Goal: Task Accomplishment & Management: Manage account settings

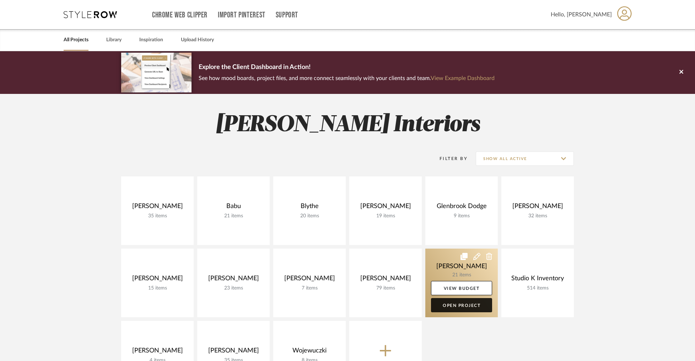
click at [457, 304] on link "Open Project" at bounding box center [461, 305] width 61 height 14
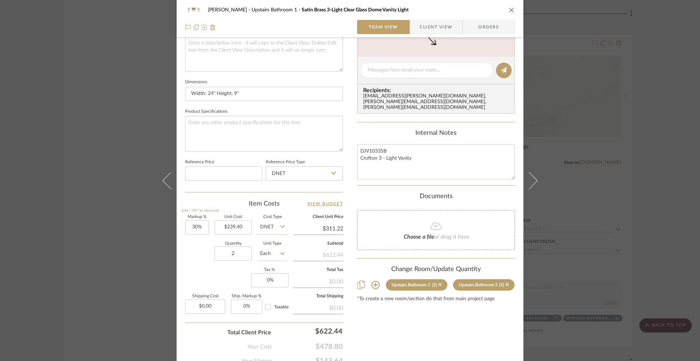
scroll to position [273, 0]
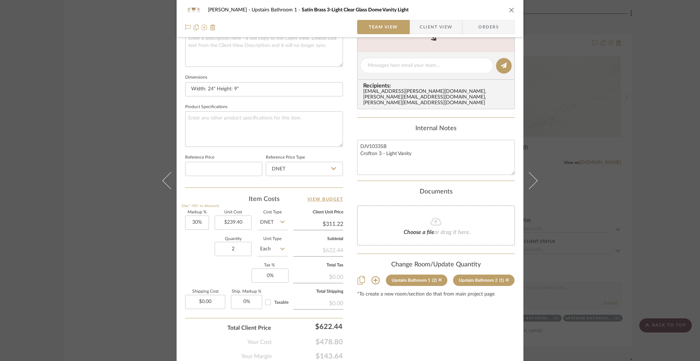
click at [508, 10] on button "close" at bounding box center [511, 10] width 6 height 6
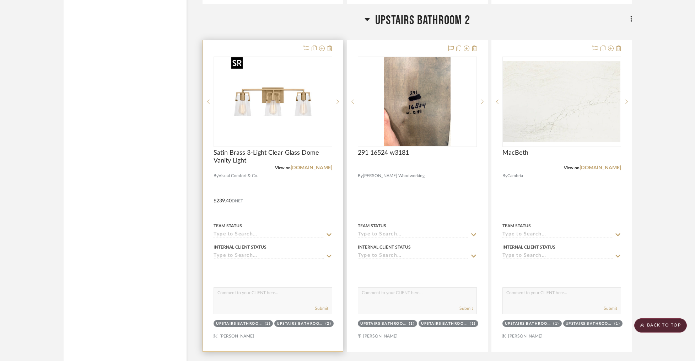
scroll to position [2900, 0]
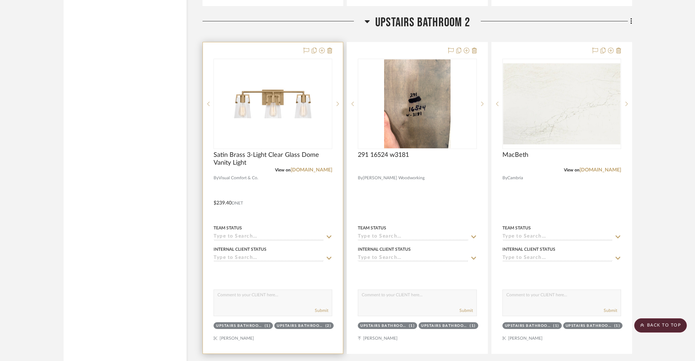
click at [290, 50] on div at bounding box center [273, 197] width 140 height 311
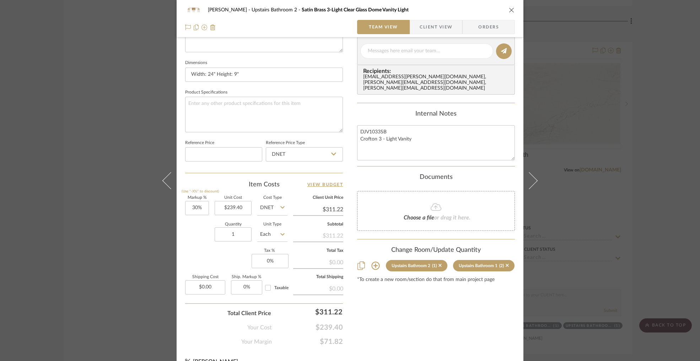
scroll to position [300, 0]
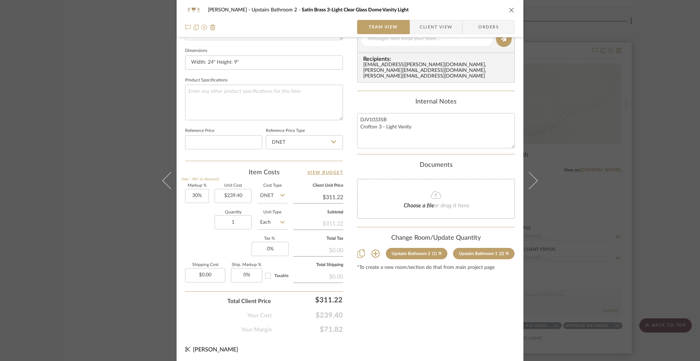
drag, startPoint x: 509, startPoint y: 9, endPoint x: 501, endPoint y: 156, distance: 147.3
click at [509, 9] on icon "close" at bounding box center [512, 10] width 6 height 6
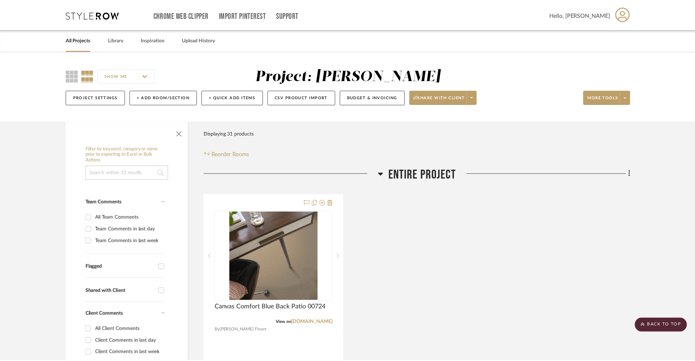
scroll to position [2900, 0]
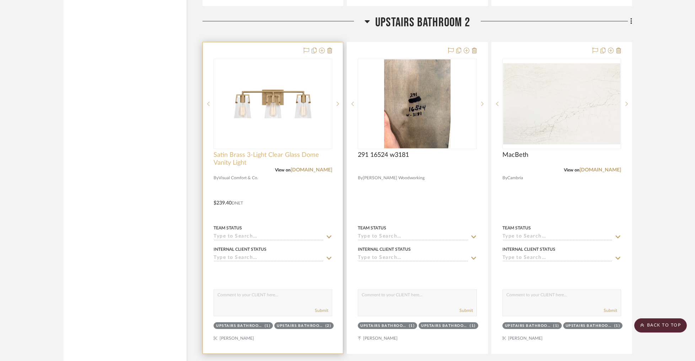
click at [260, 156] on span "Satin Brass 3-Light Clear Glass Dome Vanity Light" at bounding box center [273, 159] width 119 height 16
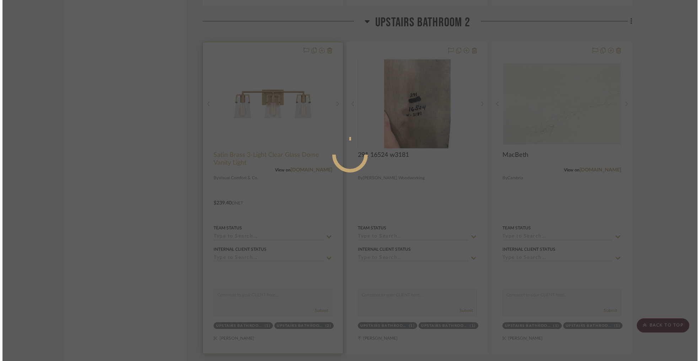
scroll to position [0, 0]
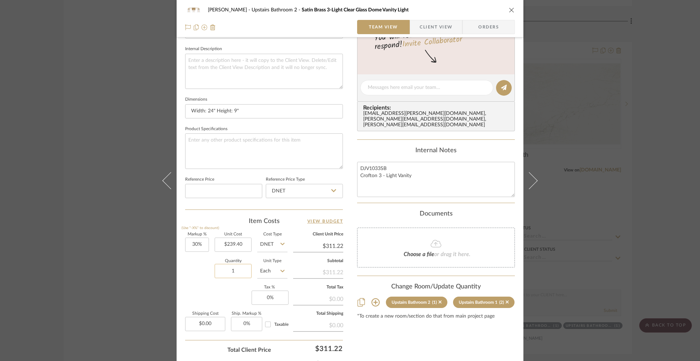
drag, startPoint x: 239, startPoint y: 270, endPoint x: 227, endPoint y: 269, distance: 12.1
click at [227, 269] on input "1" at bounding box center [233, 271] width 37 height 14
drag, startPoint x: 237, startPoint y: 271, endPoint x: 224, endPoint y: 271, distance: 12.4
click at [224, 271] on input "1" at bounding box center [233, 271] width 37 height 14
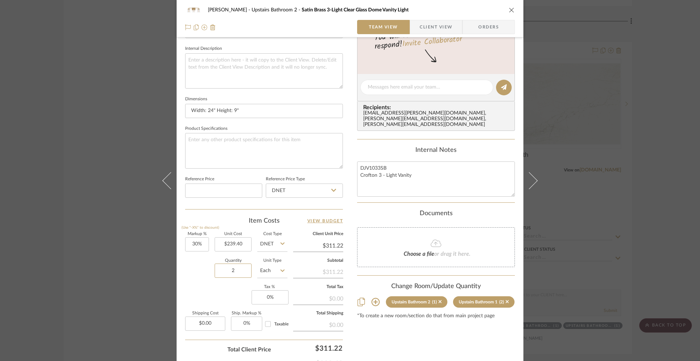
type input "2"
drag, startPoint x: 238, startPoint y: 298, endPoint x: 242, endPoint y: 292, distance: 7.9
click at [238, 298] on div "Markup % (Use "-X%" to discount) 30% Unit Cost $239.40 Cost Type DNET Client Un…" at bounding box center [264, 284] width 158 height 104
drag, startPoint x: 509, startPoint y: 9, endPoint x: 496, endPoint y: 14, distance: 14.4
click at [509, 9] on icon "close" at bounding box center [512, 10] width 6 height 6
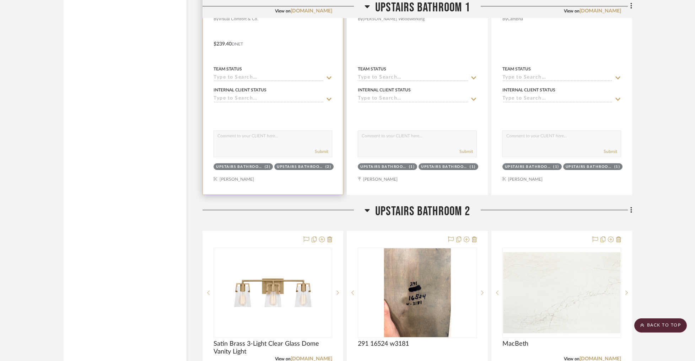
scroll to position [2585, 0]
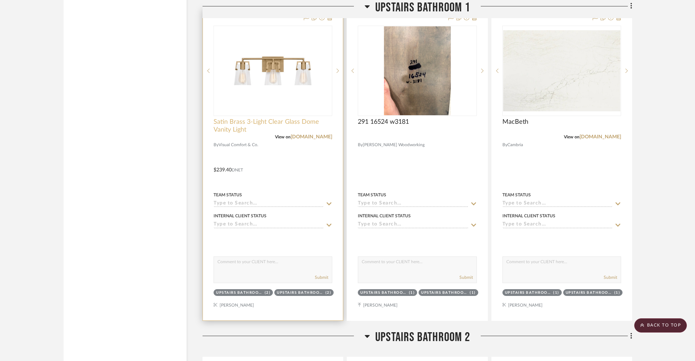
click at [256, 118] on span "Satin Brass 3-Light Clear Glass Dome Vanity Light" at bounding box center [273, 126] width 119 height 16
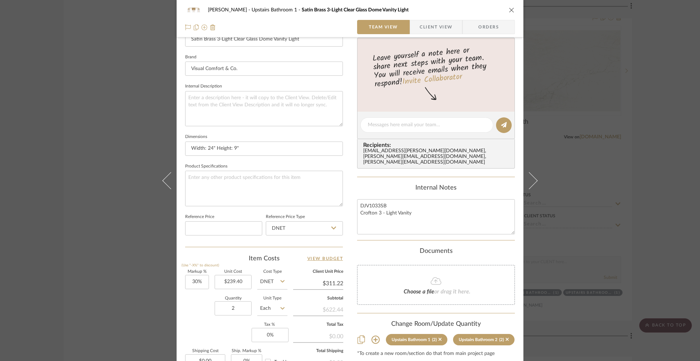
scroll to position [300, 0]
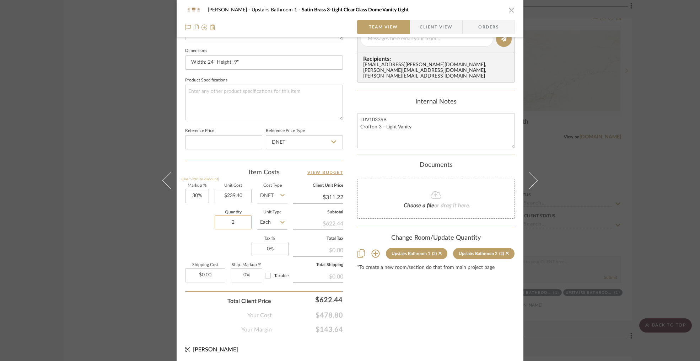
drag, startPoint x: 237, startPoint y: 224, endPoint x: 221, endPoint y: 223, distance: 15.6
click at [221, 223] on input "2" at bounding box center [233, 222] width 37 height 14
drag, startPoint x: 236, startPoint y: 223, endPoint x: 222, endPoint y: 222, distance: 13.9
click at [222, 222] on input "2" at bounding box center [233, 222] width 37 height 14
type input "1"
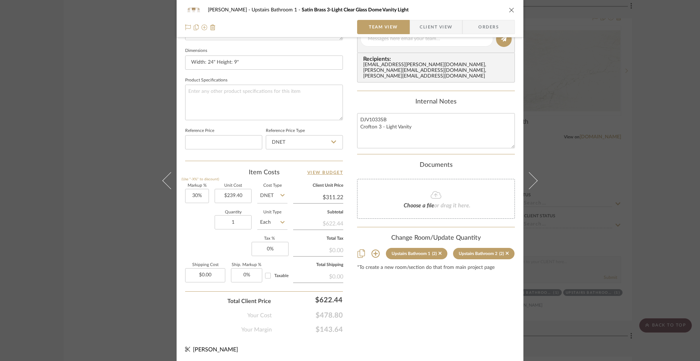
click at [227, 249] on div "Markup % (Use "-X%" to discount) 30% Unit Cost $239.40 Cost Type DNET Client Un…" at bounding box center [264, 236] width 158 height 104
click at [509, 10] on icon "close" at bounding box center [512, 10] width 6 height 6
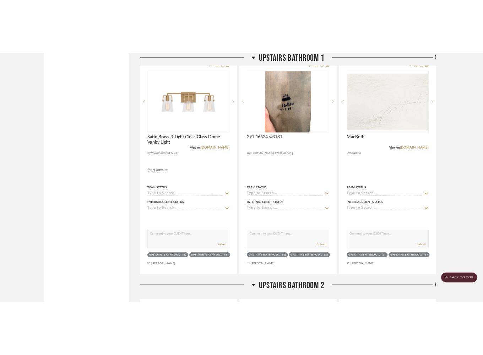
scroll to position [2585, 0]
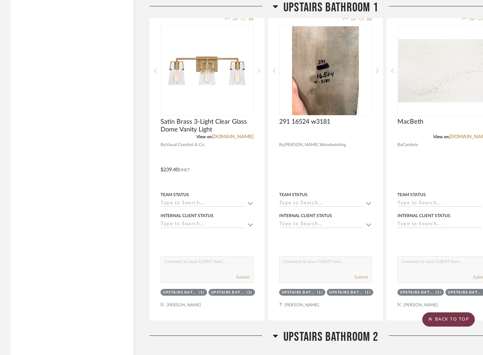
click at [453, 320] on scroll-to-top-button "BACK TO TOP" at bounding box center [448, 319] width 53 height 14
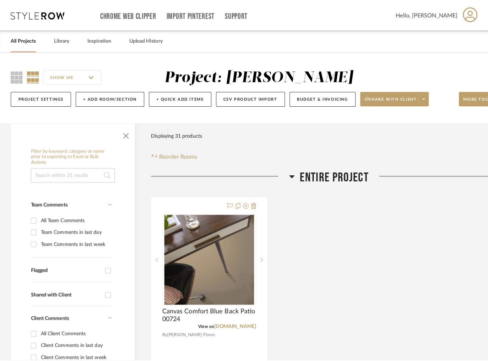
scroll to position [0, 0]
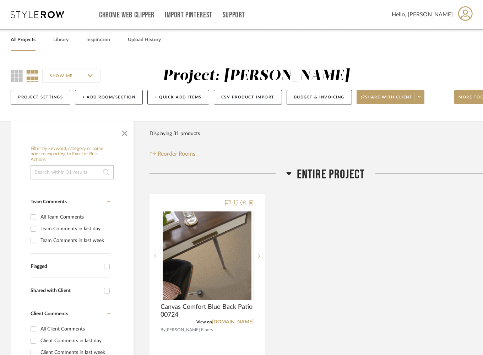
click at [27, 40] on link "All Projects" at bounding box center [23, 40] width 25 height 10
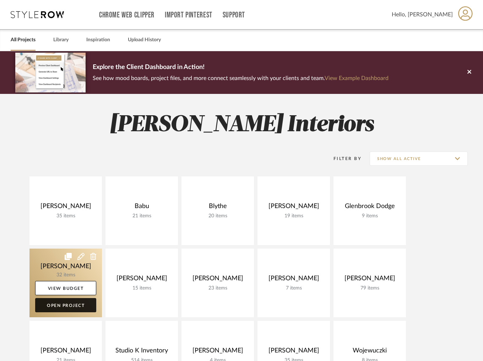
drag, startPoint x: 71, startPoint y: 300, endPoint x: 82, endPoint y: 296, distance: 11.0
click at [71, 300] on link "Open Project" at bounding box center [65, 305] width 61 height 14
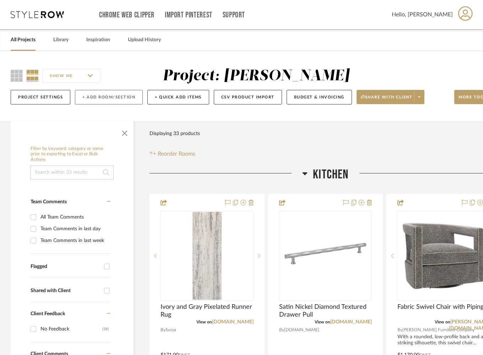
click at [107, 93] on button "+ Add Room/Section" at bounding box center [109, 97] width 68 height 15
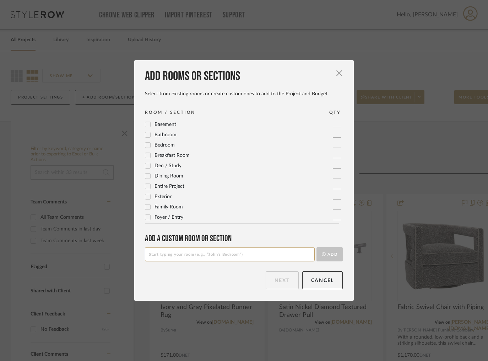
click at [146, 196] on icon at bounding box center [148, 197] width 5 height 4
click at [274, 281] on button "Next" at bounding box center [282, 280] width 33 height 18
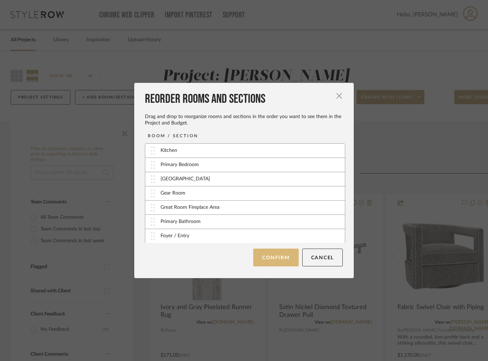
click at [275, 263] on button "Confirm" at bounding box center [275, 257] width 45 height 18
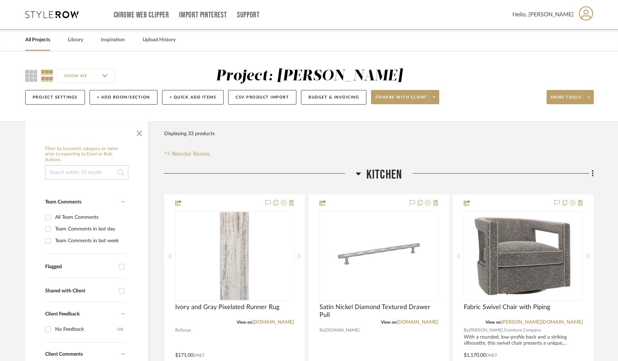
click at [40, 39] on link "All Projects" at bounding box center [37, 40] width 25 height 10
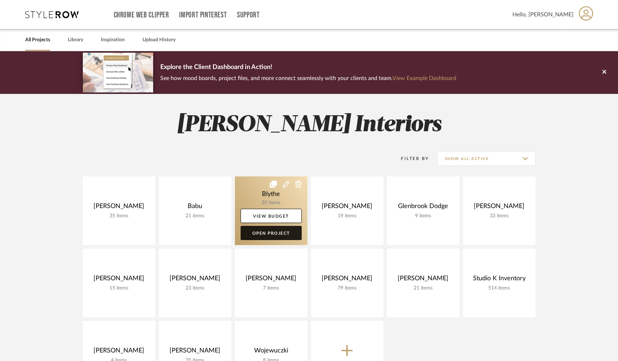
click at [271, 234] on link "Open Project" at bounding box center [271, 233] width 61 height 14
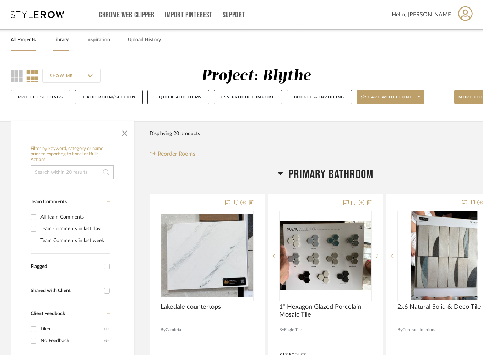
click at [59, 42] on link "Library" at bounding box center [60, 40] width 15 height 10
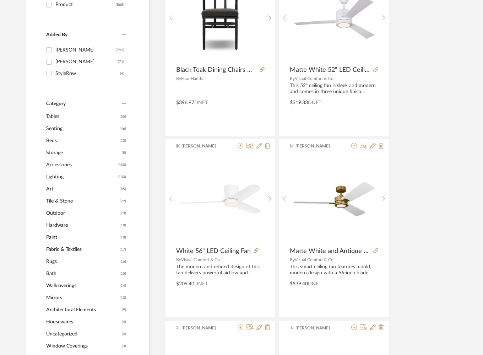
scroll to position [222, 0]
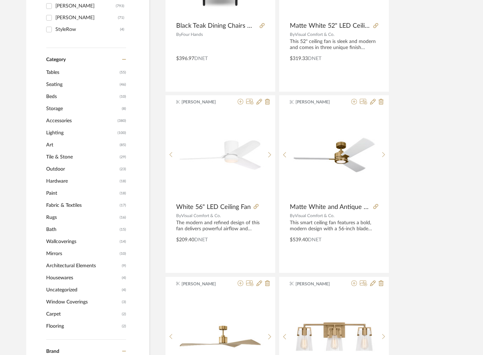
click at [59, 73] on span "Tables" at bounding box center [82, 72] width 72 height 12
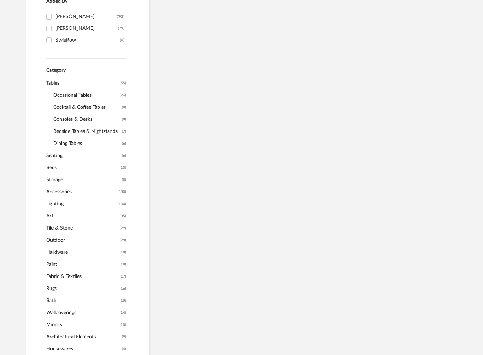
scroll to position [233, 0]
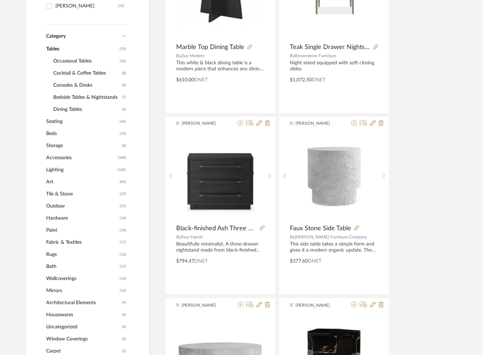
click at [81, 99] on span "Bedside Tables & Nightstands" at bounding box center [86, 97] width 67 height 12
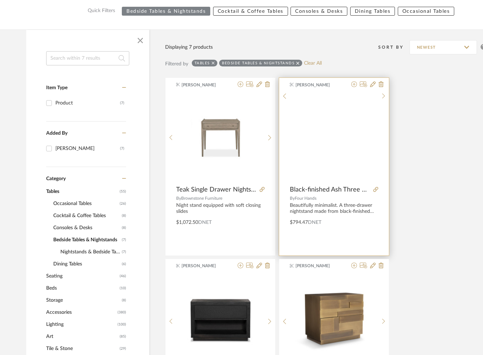
scroll to position [86, 0]
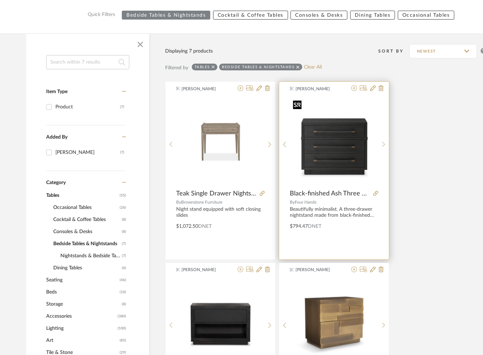
click at [347, 103] on img "0" at bounding box center [334, 141] width 88 height 88
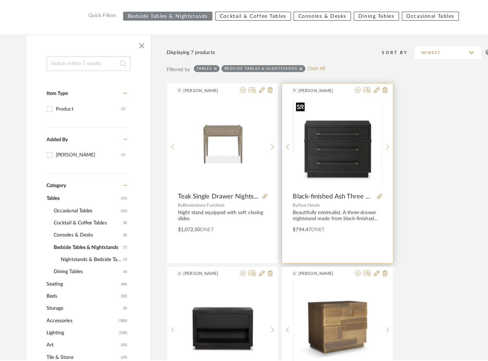
scroll to position [0, 0]
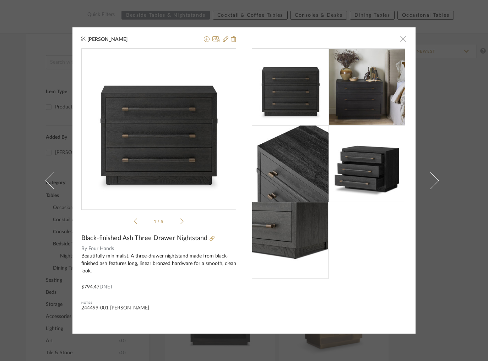
click at [401, 42] on span "button" at bounding box center [403, 39] width 14 height 14
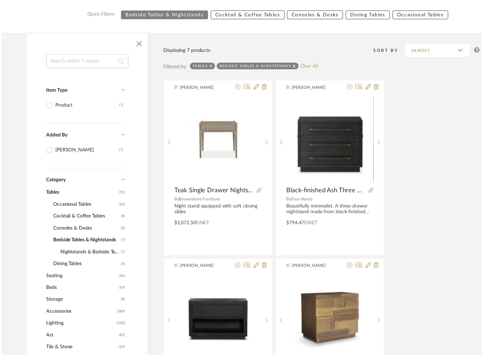
scroll to position [86, 0]
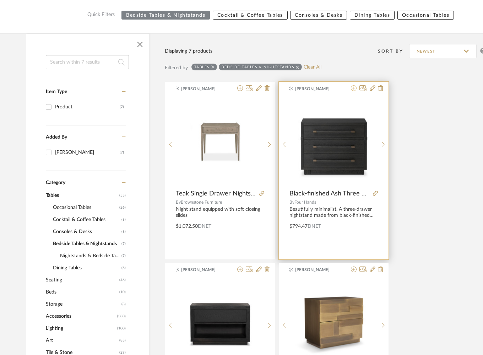
click at [354, 89] on icon at bounding box center [354, 88] width 6 height 6
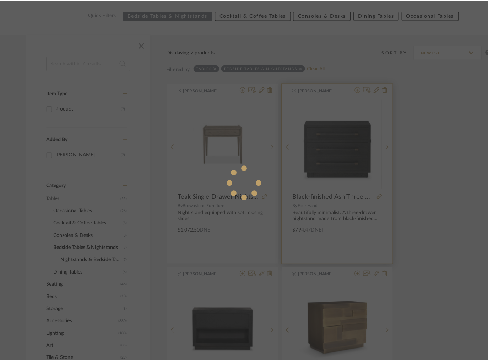
scroll to position [0, 0]
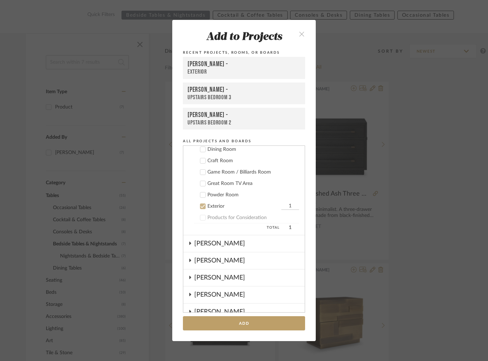
click at [201, 207] on icon at bounding box center [203, 206] width 5 height 4
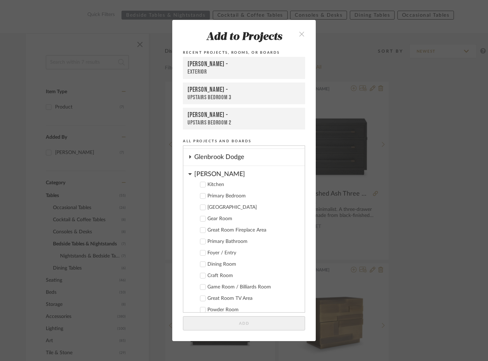
scroll to position [77, 0]
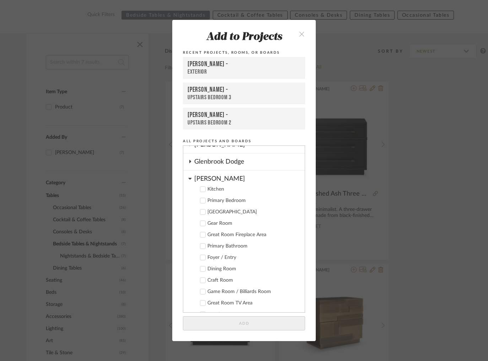
click at [188, 178] on icon at bounding box center [189, 179] width 3 height 2
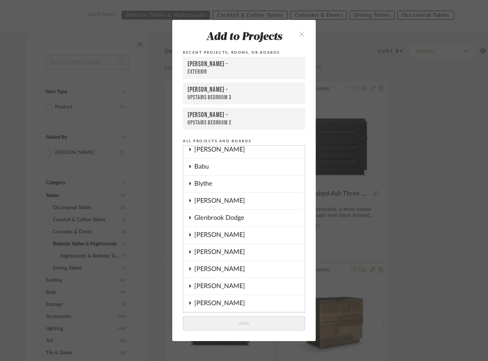
scroll to position [13, 0]
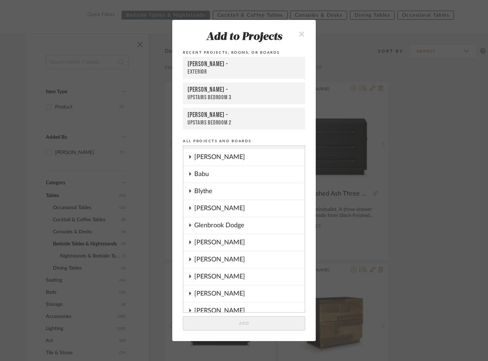
click at [189, 191] on icon at bounding box center [190, 190] width 2 height 3
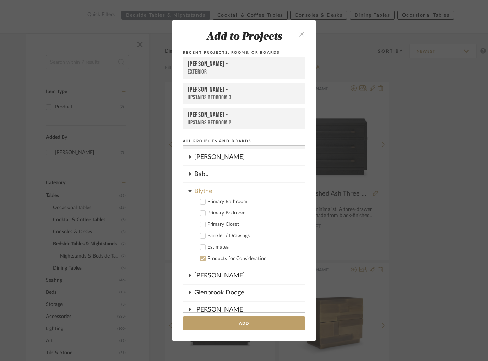
click at [202, 257] on icon at bounding box center [202, 258] width 5 height 5
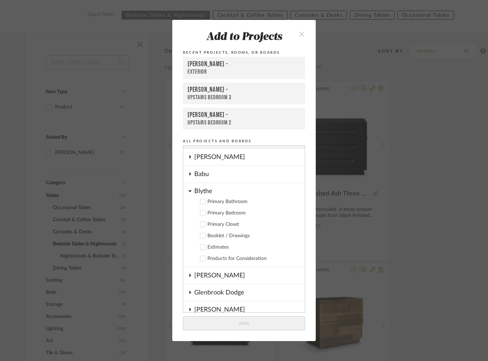
click at [201, 214] on icon at bounding box center [202, 212] width 5 height 5
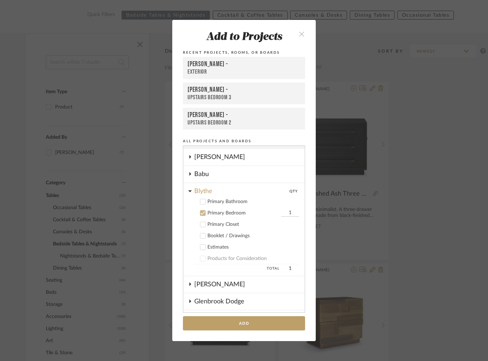
drag, startPoint x: 285, startPoint y: 213, endPoint x: 279, endPoint y: 213, distance: 6.4
click at [281, 213] on input "1" at bounding box center [290, 212] width 18 height 7
drag, startPoint x: 288, startPoint y: 213, endPoint x: 279, endPoint y: 213, distance: 9.6
click at [281, 213] on input "1" at bounding box center [290, 212] width 18 height 7
type input "2"
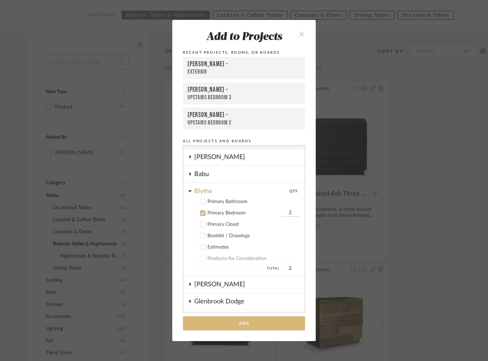
click at [259, 320] on button "Add" at bounding box center [244, 323] width 122 height 15
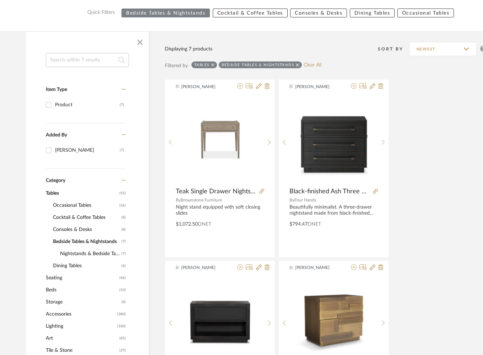
scroll to position [0, 0]
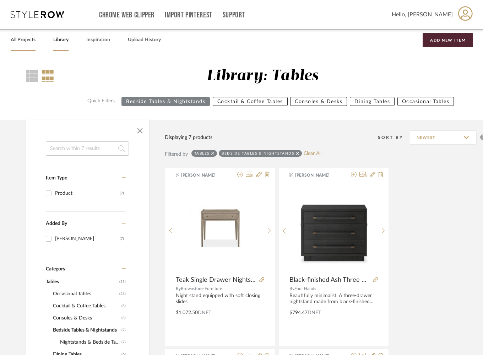
click at [27, 39] on link "All Projects" at bounding box center [23, 40] width 25 height 10
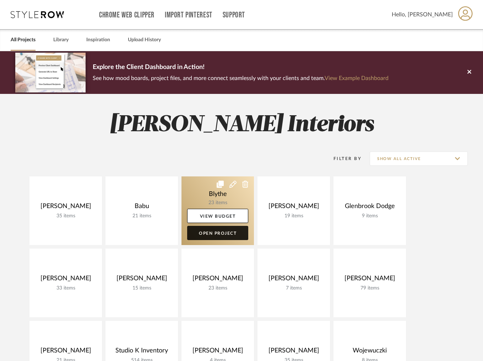
click at [213, 231] on link "Open Project" at bounding box center [217, 233] width 61 height 14
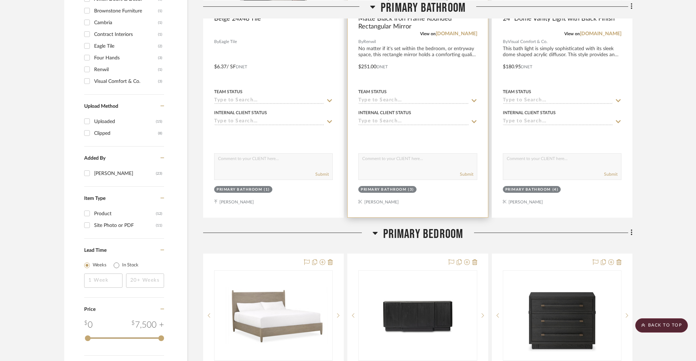
scroll to position [736, 0]
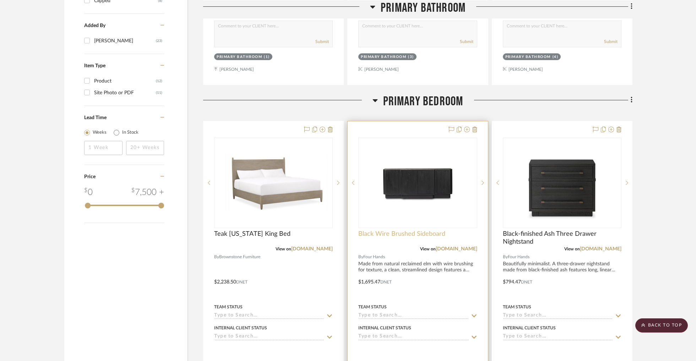
click at [402, 234] on span "Black Wire Brushed Sideboard" at bounding box center [401, 234] width 87 height 8
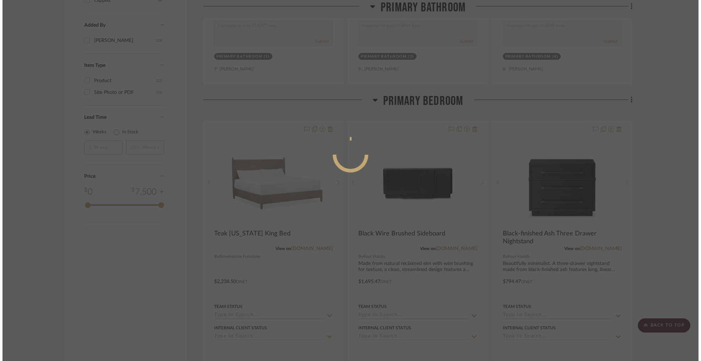
scroll to position [0, 0]
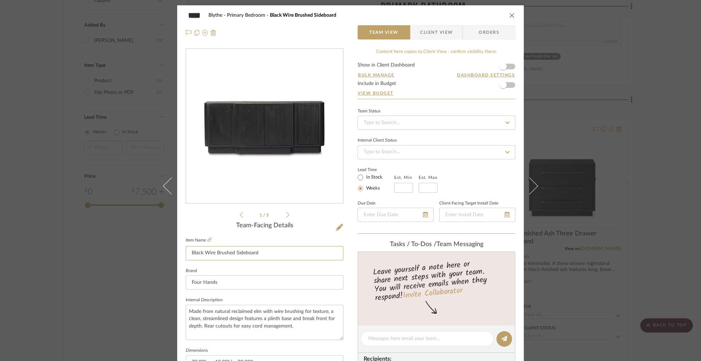
drag, startPoint x: 273, startPoint y: 250, endPoint x: 178, endPoint y: 247, distance: 94.9
click at [178, 247] on div "Blythe Primary Bedroom Black Wire Brushed Sideboard Team View Client View Order…" at bounding box center [350, 333] width 347 height 656
click at [509, 15] on icon "close" at bounding box center [512, 15] width 6 height 6
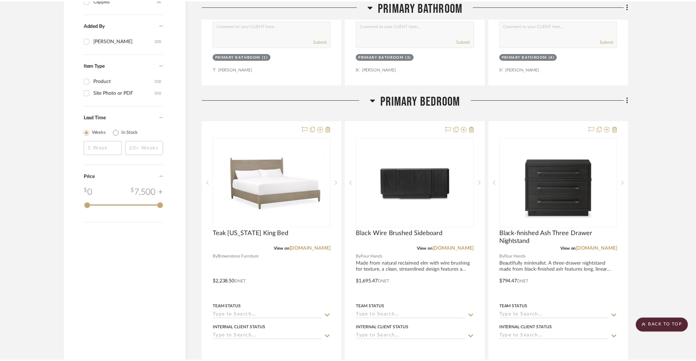
scroll to position [736, 0]
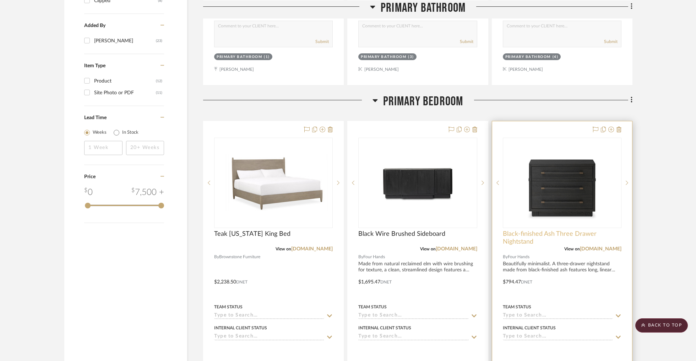
click at [522, 238] on span "Black-finished Ash Three Drawer Nightstand" at bounding box center [562, 238] width 119 height 16
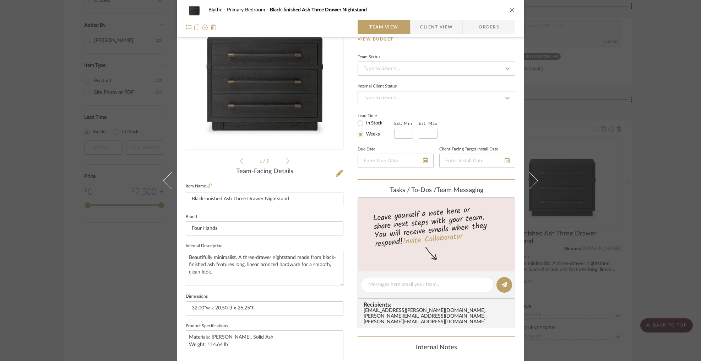
scroll to position [102, 0]
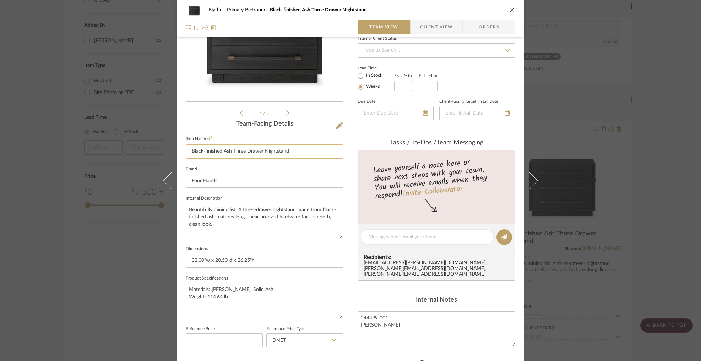
drag, startPoint x: 291, startPoint y: 152, endPoint x: 187, endPoint y: 149, distance: 104.5
click at [187, 149] on input "Black-finished Ash Three Drawer Nightstand" at bounding box center [265, 151] width 158 height 14
click at [511, 11] on icon "close" at bounding box center [512, 10] width 6 height 6
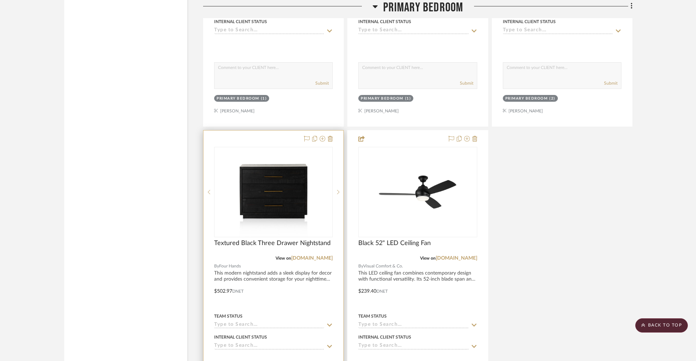
scroll to position [1053, 0]
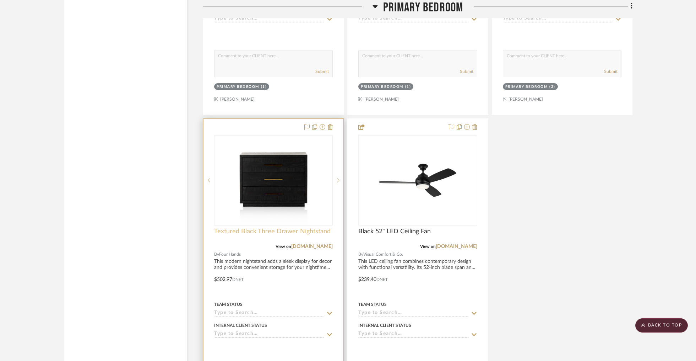
click at [246, 230] on span "Textured Black Three Drawer Nightstand" at bounding box center [272, 231] width 117 height 8
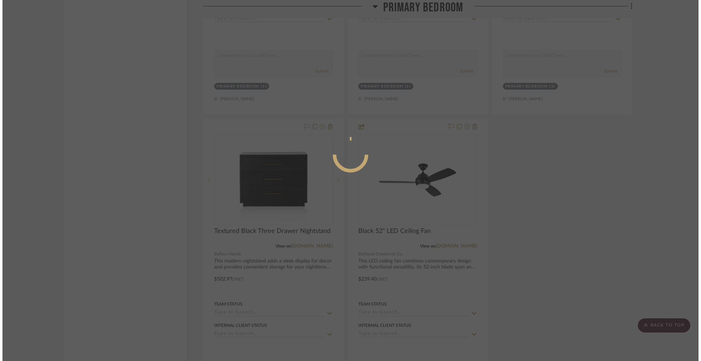
scroll to position [0, 0]
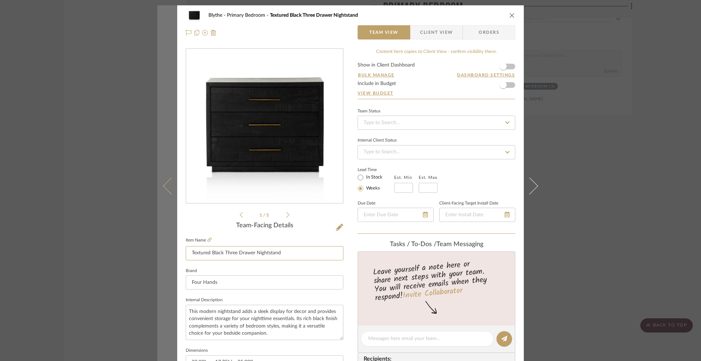
drag, startPoint x: 285, startPoint y: 252, endPoint x: 160, endPoint y: 250, distance: 124.7
click at [160, 250] on mat-dialog-content "Blythe Primary Bedroom Textured Black Three Drawer Nightstand Team View Client …" at bounding box center [350, 333] width 387 height 656
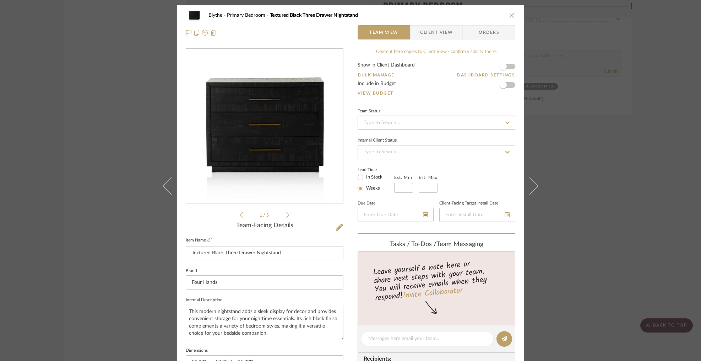
click at [509, 14] on icon "close" at bounding box center [512, 15] width 6 height 6
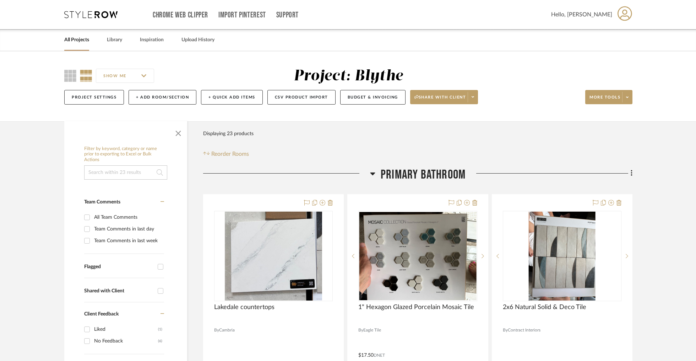
click at [74, 40] on link "All Projects" at bounding box center [76, 40] width 25 height 10
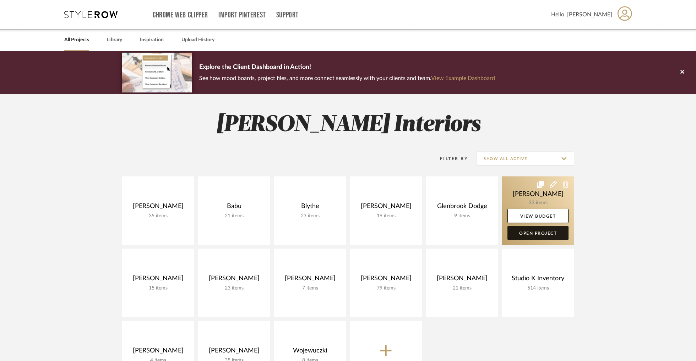
click at [536, 238] on link "Open Project" at bounding box center [538, 233] width 61 height 14
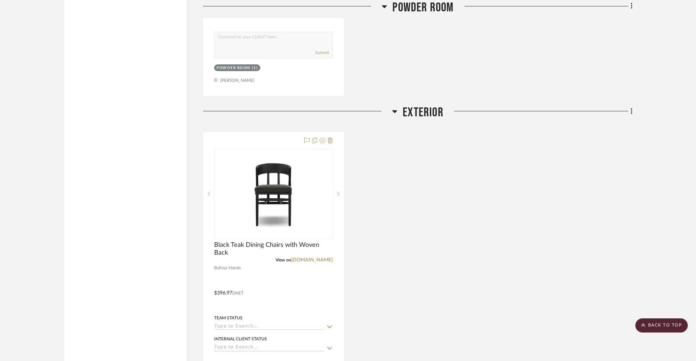
scroll to position [5493, 0]
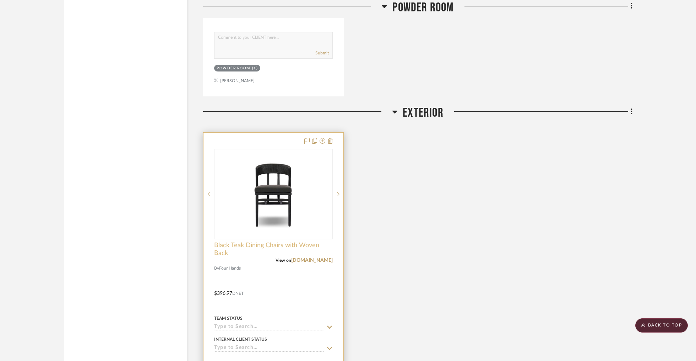
click at [232, 241] on span "Black Teak Dining Chairs with Woven Back" at bounding box center [273, 249] width 119 height 16
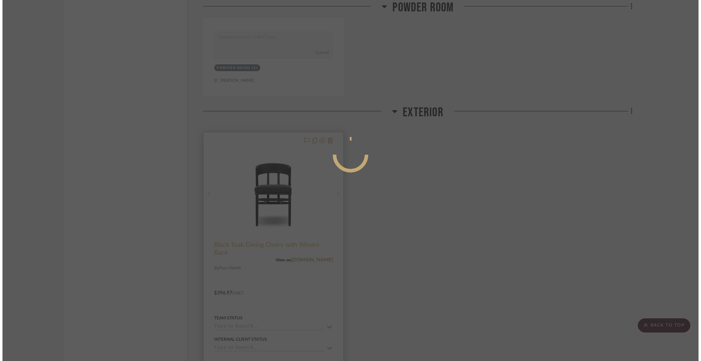
scroll to position [0, 0]
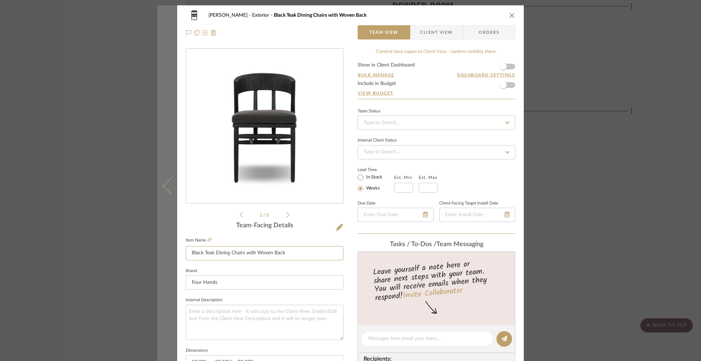
drag, startPoint x: 290, startPoint y: 254, endPoint x: 168, endPoint y: 254, distance: 121.5
click at [168, 254] on mat-dialog-content "[PERSON_NAME] Exterior Black Teak Dining Chairs with Woven Back Team View Clien…" at bounding box center [350, 333] width 387 height 656
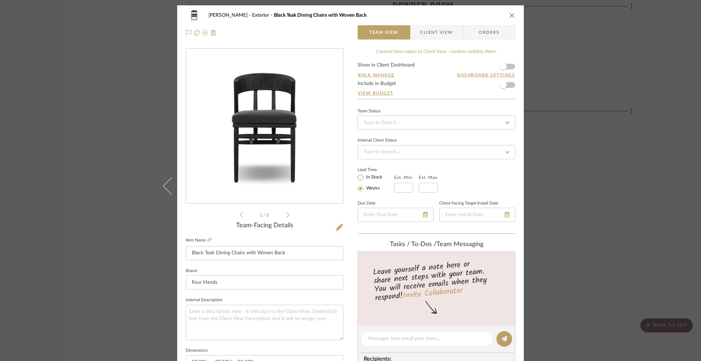
click at [509, 15] on icon "close" at bounding box center [512, 15] width 6 height 6
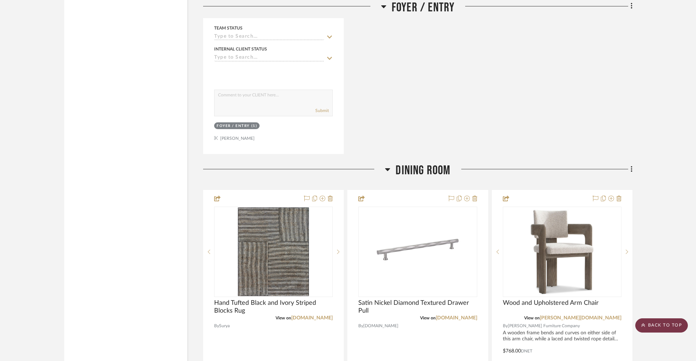
click at [657, 321] on scroll-to-top-button "BACK TO TOP" at bounding box center [662, 325] width 53 height 14
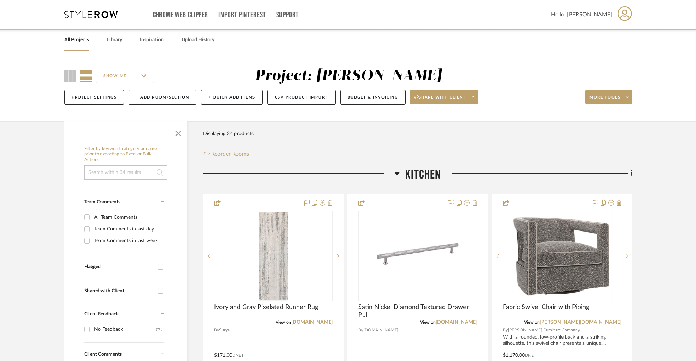
click at [82, 38] on link "All Projects" at bounding box center [76, 40] width 25 height 10
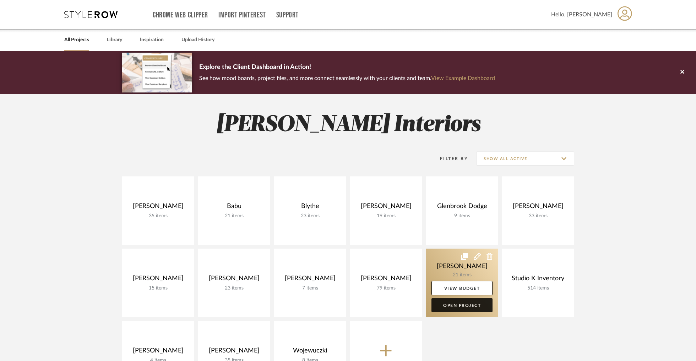
click at [465, 300] on link "Open Project" at bounding box center [462, 305] width 61 height 14
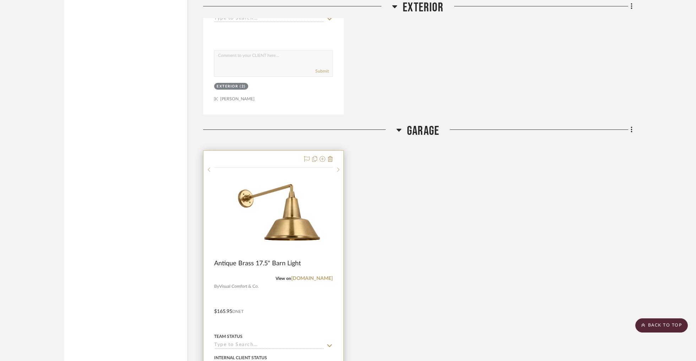
scroll to position [3481, 0]
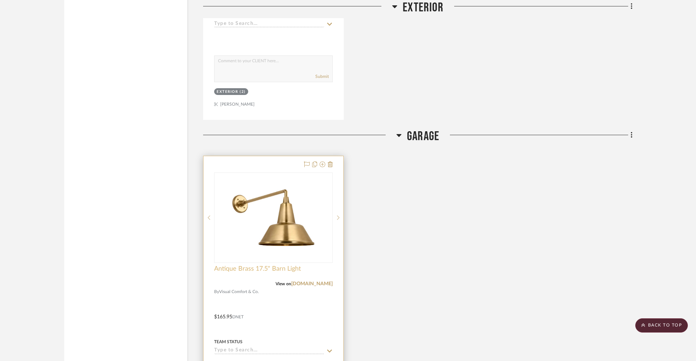
click at [235, 266] on span "Antique Brass 17.5" Barn Light" at bounding box center [257, 269] width 87 height 8
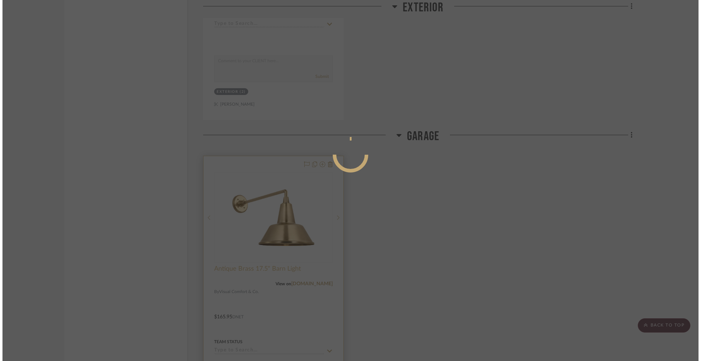
scroll to position [0, 0]
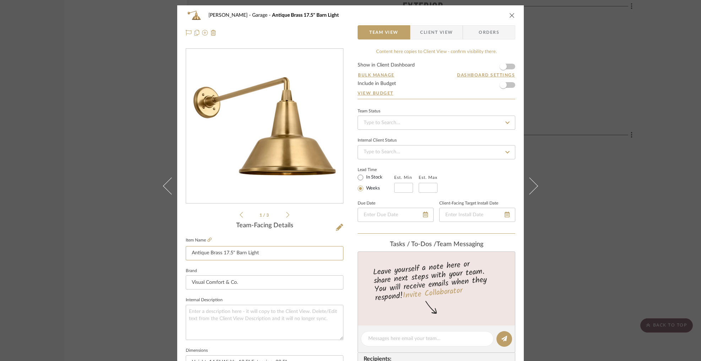
drag, startPoint x: 266, startPoint y: 255, endPoint x: 180, endPoint y: 254, distance: 86.0
click at [180, 254] on div "[PERSON_NAME] Garage Antique Brass 17.5" Barn Light Team View Client View Order…" at bounding box center [350, 333] width 347 height 656
click at [511, 15] on icon "close" at bounding box center [512, 15] width 6 height 6
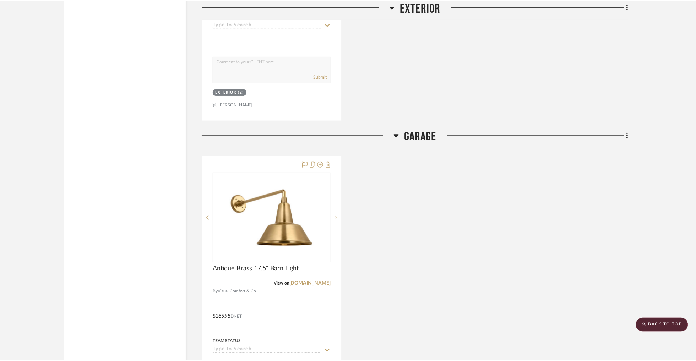
scroll to position [3481, 0]
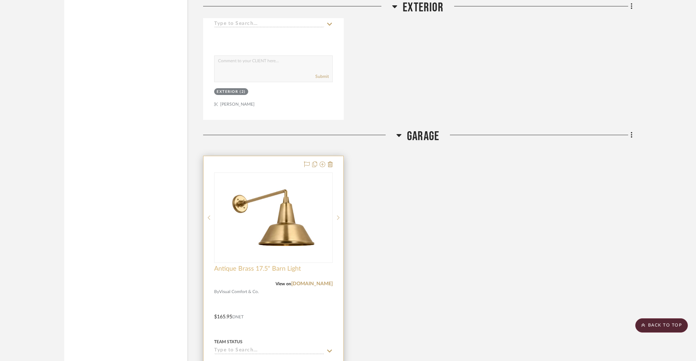
click at [235, 268] on span "Antique Brass 17.5" Barn Light" at bounding box center [257, 269] width 87 height 8
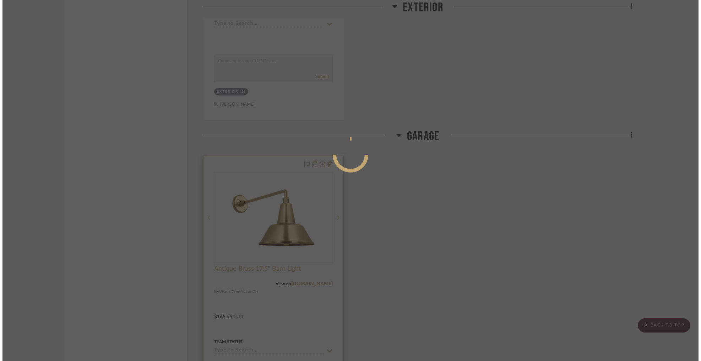
scroll to position [0, 0]
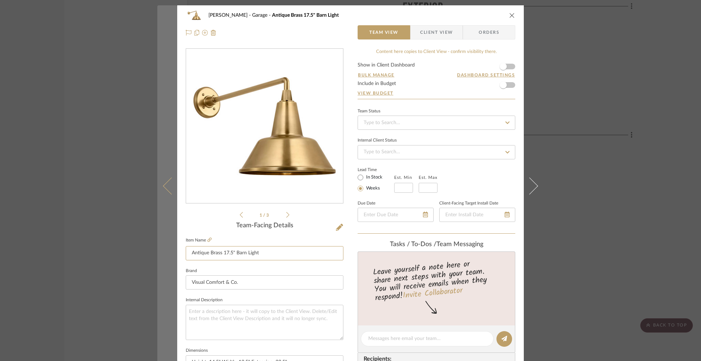
drag, startPoint x: 263, startPoint y: 255, endPoint x: 164, endPoint y: 251, distance: 98.1
click at [164, 251] on mat-dialog-content "[PERSON_NAME] Garage Antique Brass 17.5" Barn Light Team View Client View Order…" at bounding box center [350, 333] width 387 height 656
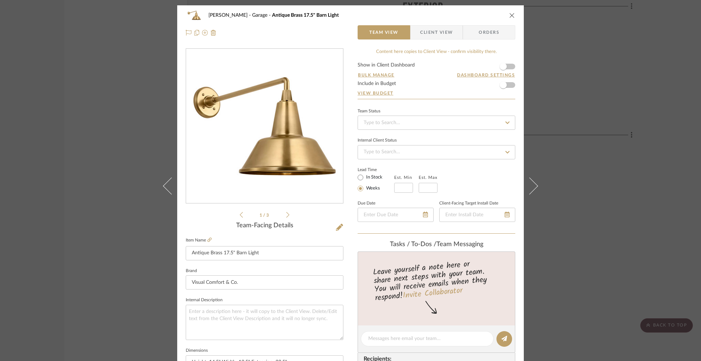
click at [509, 15] on icon "close" at bounding box center [512, 15] width 6 height 6
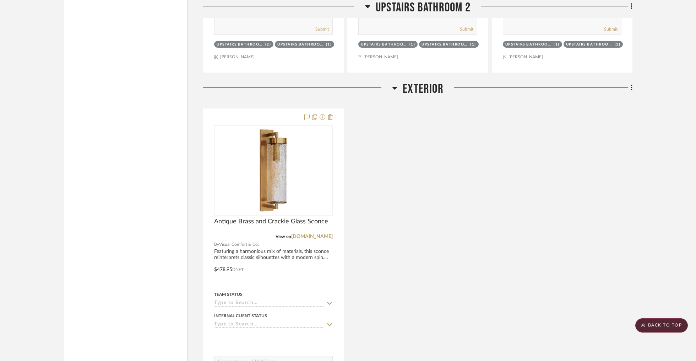
scroll to position [3216, 0]
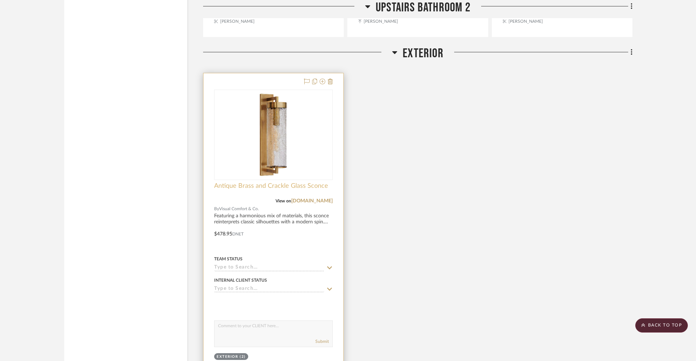
click at [246, 183] on span "Antique Brass and Crackle Glass Sconce" at bounding box center [271, 186] width 114 height 8
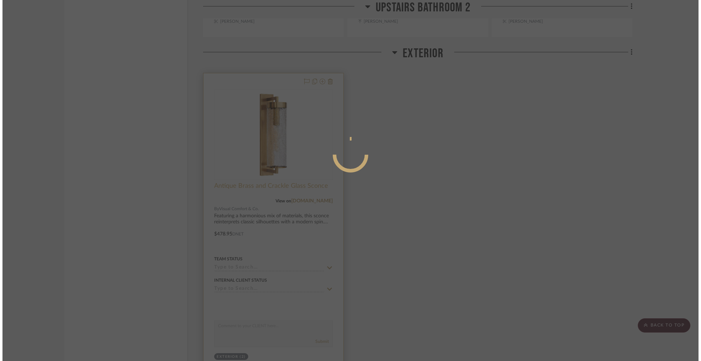
scroll to position [0, 0]
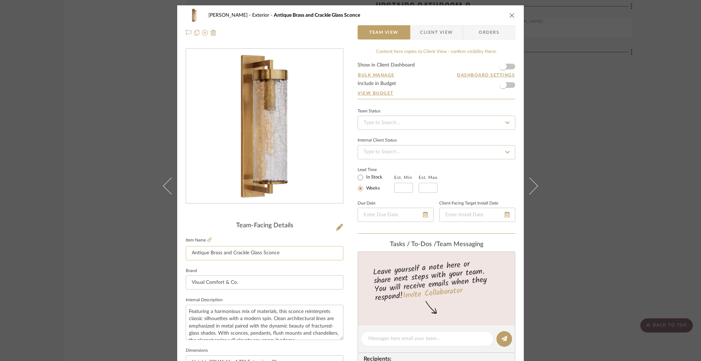
drag, startPoint x: 284, startPoint y: 255, endPoint x: 186, endPoint y: 249, distance: 98.2
click at [186, 249] on input "Antique Brass and Crackle Glass Sconce" at bounding box center [265, 253] width 158 height 14
click at [511, 13] on icon "close" at bounding box center [512, 15] width 6 height 6
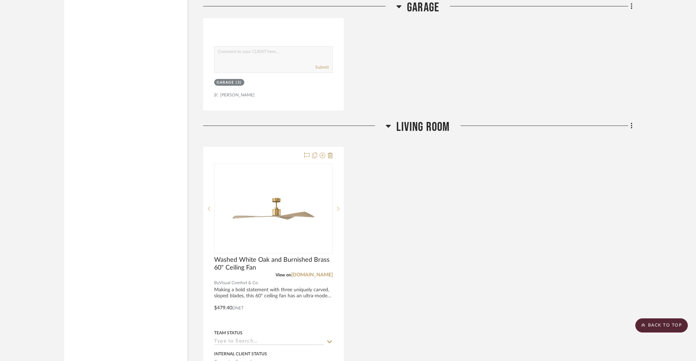
scroll to position [3941, 0]
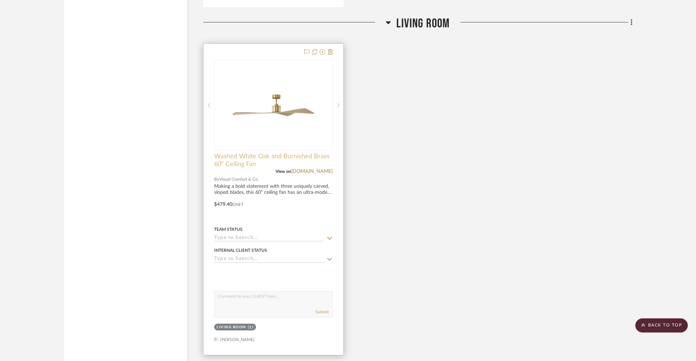
click at [245, 152] on span "Washed White Oak and Burnished Brass 60" Ceiling Fan" at bounding box center [273, 160] width 119 height 16
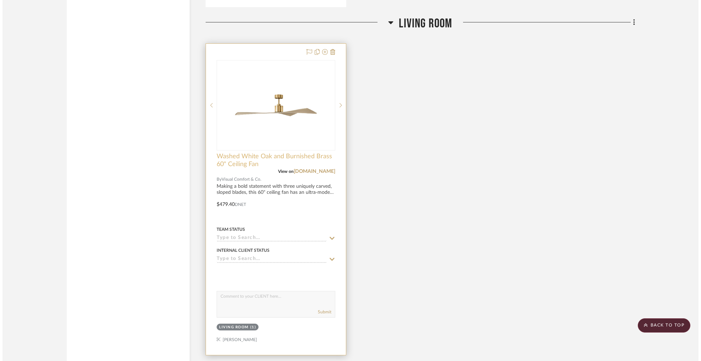
scroll to position [0, 0]
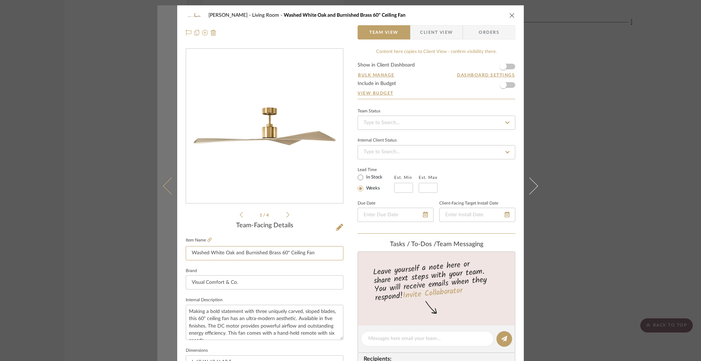
drag, startPoint x: 327, startPoint y: 255, endPoint x: 171, endPoint y: 252, distance: 156.0
click at [171, 252] on mat-dialog-content "[PERSON_NAME] Living Room Washed White Oak and Burnished Brass 60" Ceiling Fan …" at bounding box center [350, 333] width 387 height 656
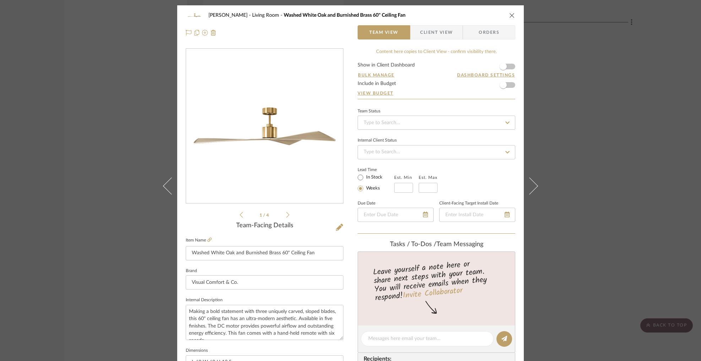
click at [338, 267] on fieldset "Brand Visual Comfort & Co." at bounding box center [265, 278] width 158 height 24
drag, startPoint x: 511, startPoint y: 14, endPoint x: 504, endPoint y: 14, distance: 7.1
click at [511, 14] on icon "close" at bounding box center [512, 15] width 6 height 6
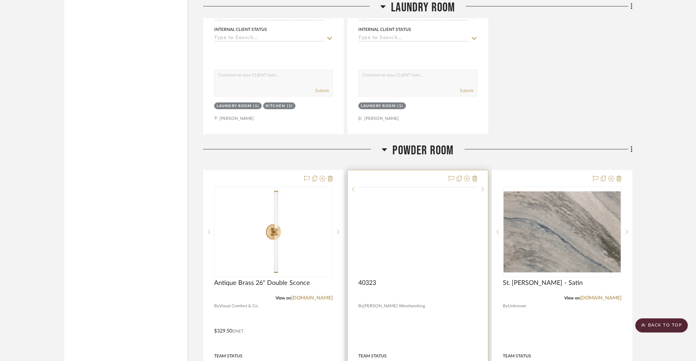
scroll to position [1154, 0]
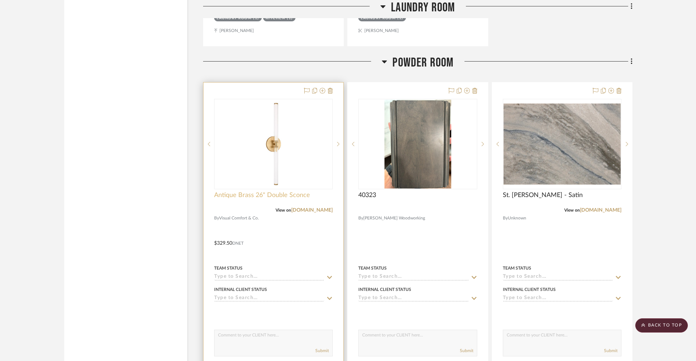
click at [232, 192] on span "Antique Brass 26" Double Sconce" at bounding box center [262, 195] width 96 height 8
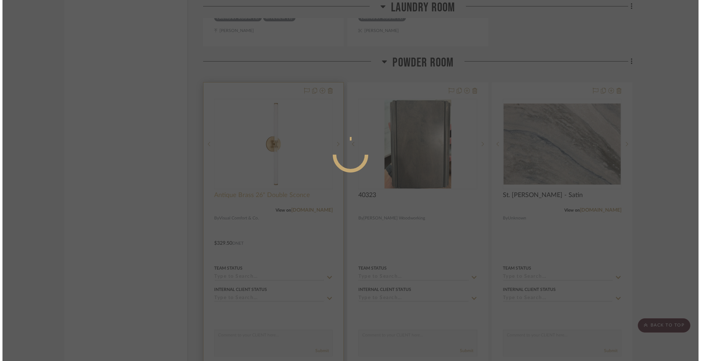
scroll to position [0, 0]
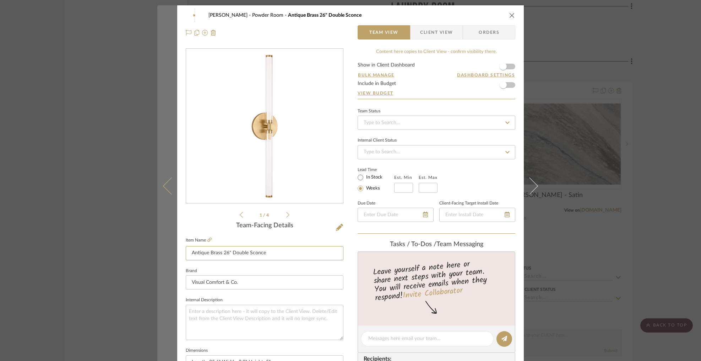
drag, startPoint x: 277, startPoint y: 255, endPoint x: 169, endPoint y: 252, distance: 108.4
click at [169, 252] on mat-dialog-content "[PERSON_NAME] Powder Room Antique Brass 26" Double Sconce Team View Client View…" at bounding box center [350, 333] width 387 height 656
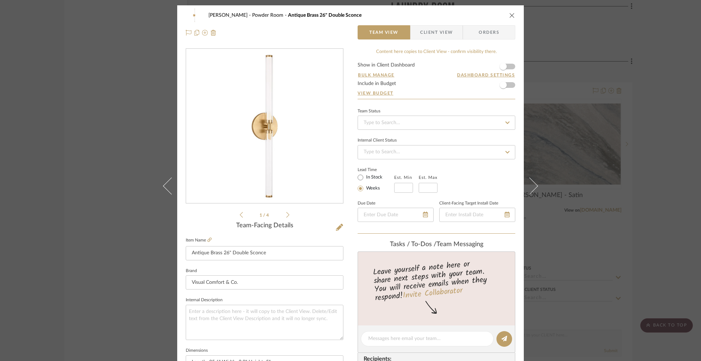
drag, startPoint x: 509, startPoint y: 13, endPoint x: 156, endPoint y: 48, distance: 355.2
click at [509, 13] on icon "close" at bounding box center [512, 15] width 6 height 6
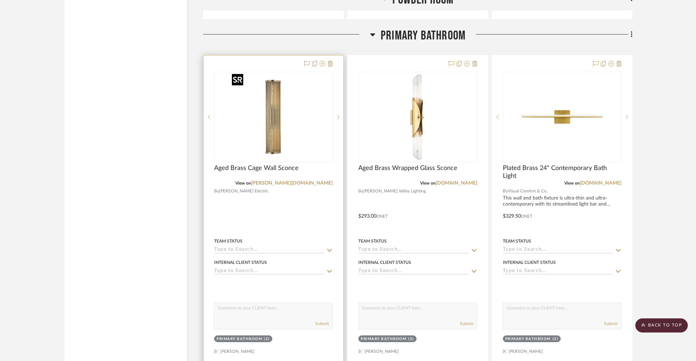
scroll to position [1528, 0]
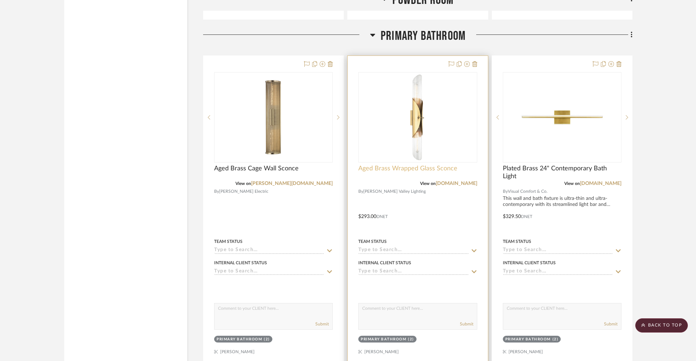
click at [399, 168] on span "Aged Brass Wrapped Glass Sconce" at bounding box center [407, 168] width 99 height 8
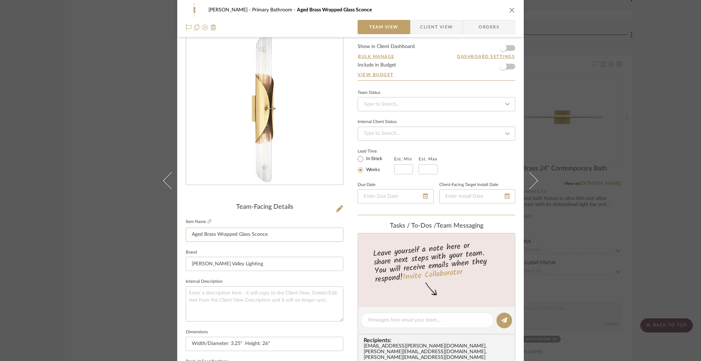
scroll to position [9, 0]
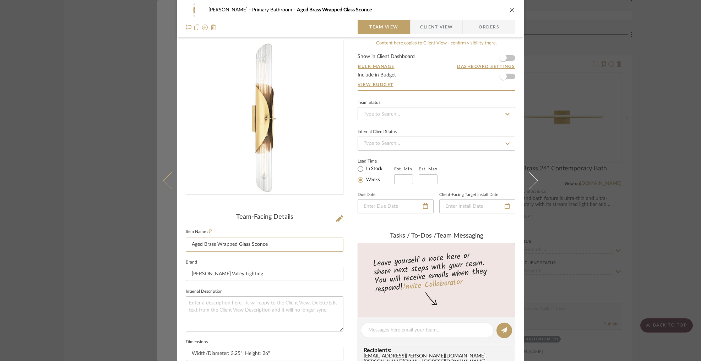
drag, startPoint x: 269, startPoint y: 248, endPoint x: 174, endPoint y: 245, distance: 94.6
click at [174, 245] on mat-dialog-content "[PERSON_NAME] Primary Bathroom Aged Brass Wrapped Glass Sconce Team View Client…" at bounding box center [350, 325] width 387 height 656
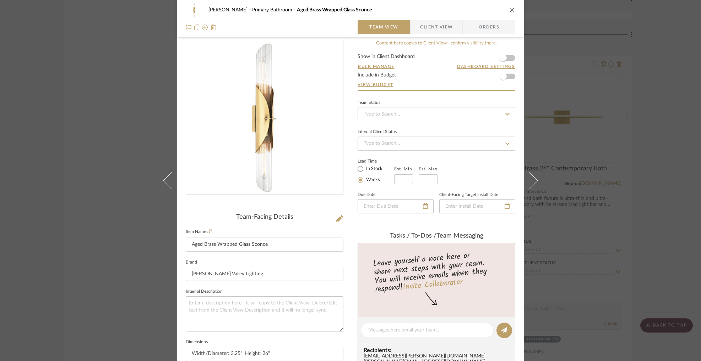
click at [510, 7] on icon "close" at bounding box center [512, 10] width 6 height 6
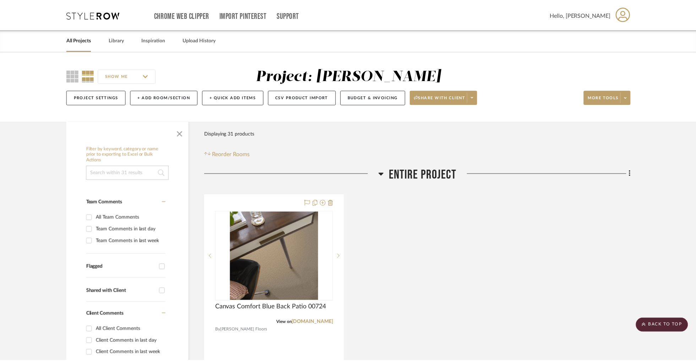
scroll to position [1528, 0]
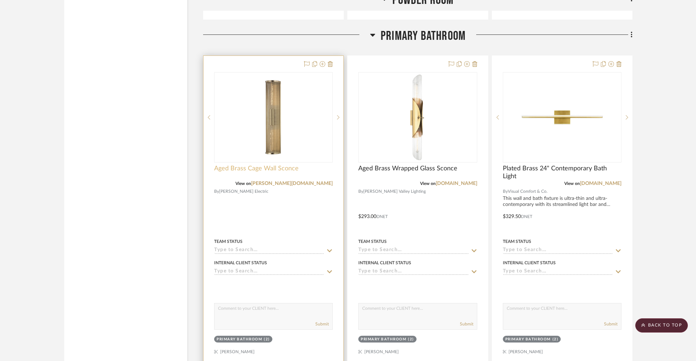
click at [266, 167] on span "Aged Brass Cage Wall Sconce" at bounding box center [256, 168] width 85 height 8
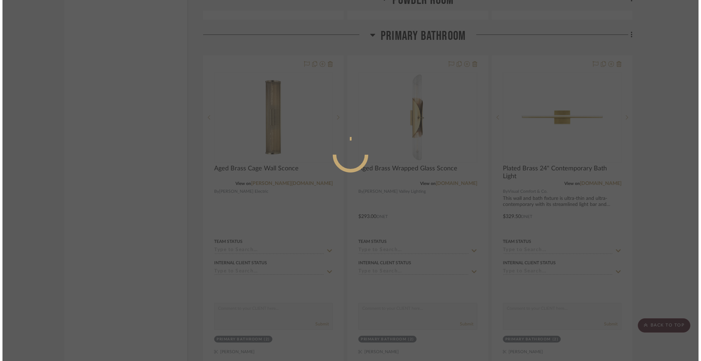
scroll to position [0, 0]
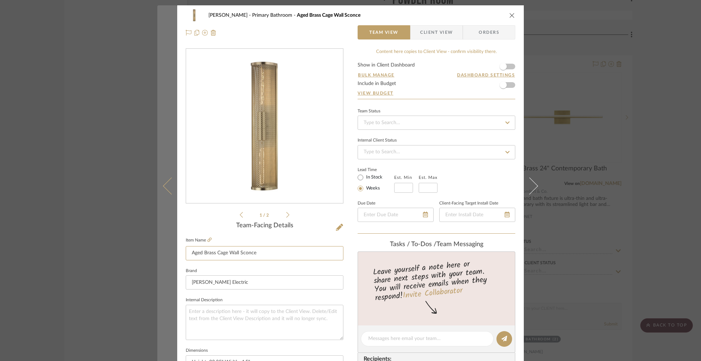
drag, startPoint x: 257, startPoint y: 254, endPoint x: 174, endPoint y: 253, distance: 83.1
click at [174, 253] on mat-dialog-content "[PERSON_NAME] Primary Bathroom Aged Brass Cage Wall Sconce Team View Client Vie…" at bounding box center [350, 333] width 387 height 656
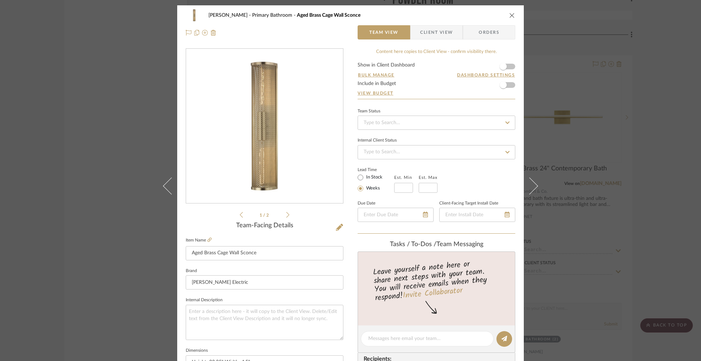
click at [509, 15] on icon "close" at bounding box center [512, 15] width 6 height 6
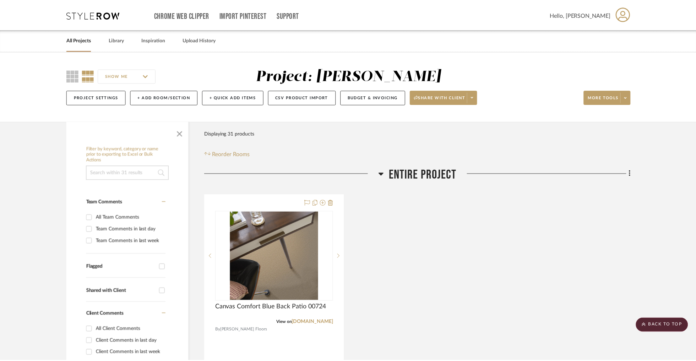
scroll to position [1528, 0]
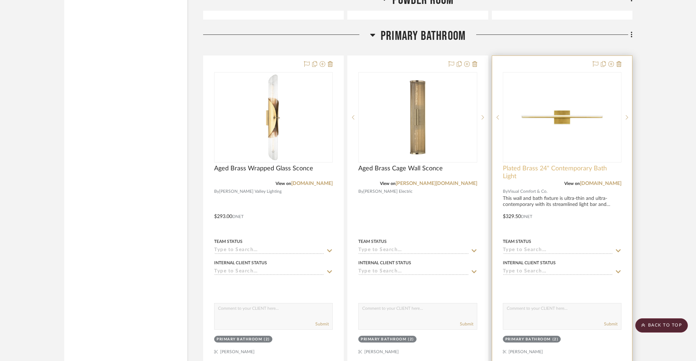
click at [585, 164] on span "Plated Brass 24" Contemporary Bath Light" at bounding box center [562, 172] width 119 height 16
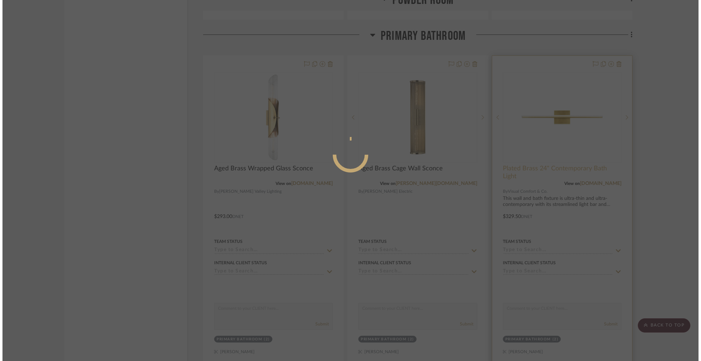
scroll to position [0, 0]
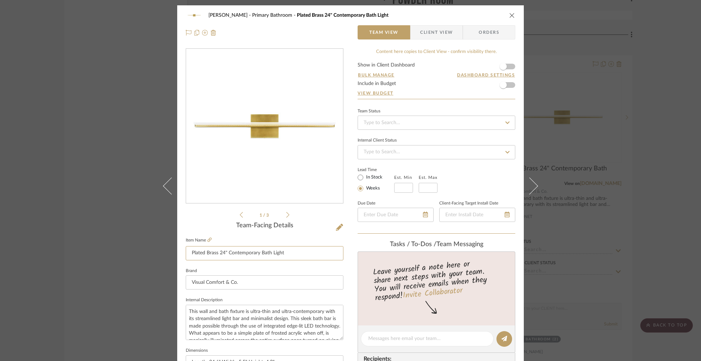
drag, startPoint x: 217, startPoint y: 254, endPoint x: 176, endPoint y: 254, distance: 41.2
click at [177, 254] on div "[PERSON_NAME] Primary Bathroom Plated Brass 24" Contemporary Bath Light Team Vi…" at bounding box center [350, 333] width 347 height 656
click at [509, 16] on icon "close" at bounding box center [512, 15] width 6 height 6
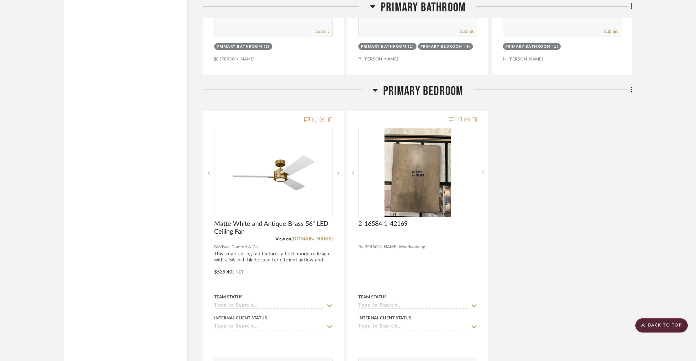
scroll to position [2203, 0]
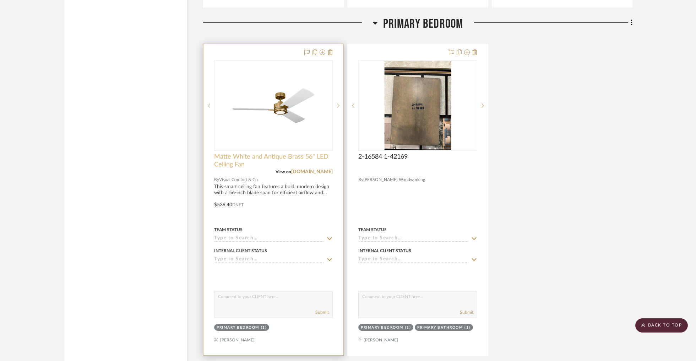
click at [271, 154] on span "Matte White and Antique Brass 56" LED Ceiling Fan" at bounding box center [273, 161] width 119 height 16
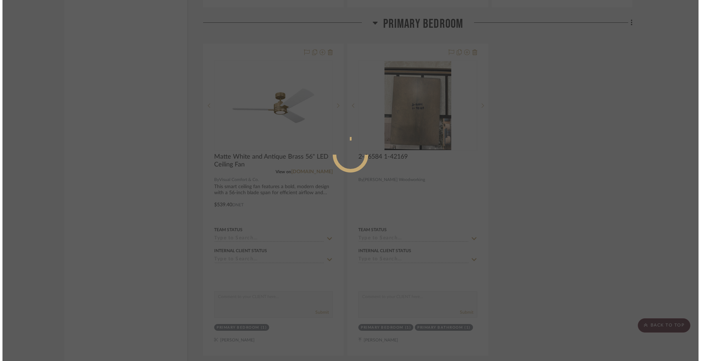
scroll to position [0, 0]
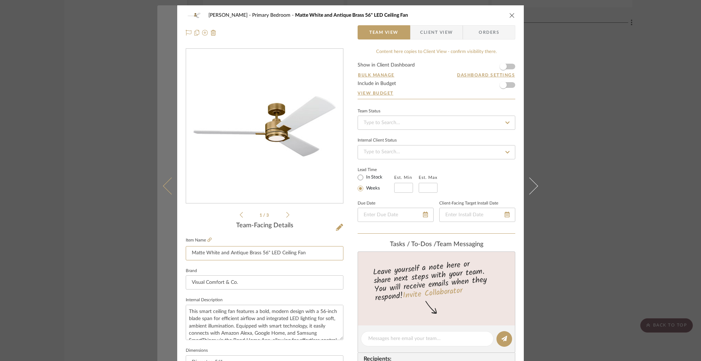
drag, startPoint x: 315, startPoint y: 255, endPoint x: 164, endPoint y: 252, distance: 151.0
click at [164, 252] on mat-dialog-content "[PERSON_NAME] Primary Bedroom Matte White and Antique Brass 56" LED Ceiling Fan…" at bounding box center [350, 333] width 387 height 656
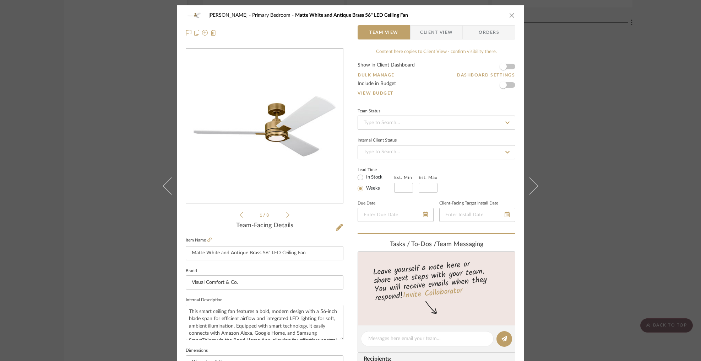
click at [509, 12] on icon "close" at bounding box center [512, 15] width 6 height 6
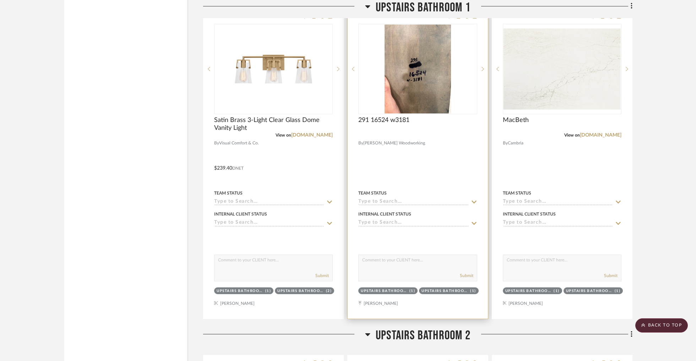
scroll to position [2576, 0]
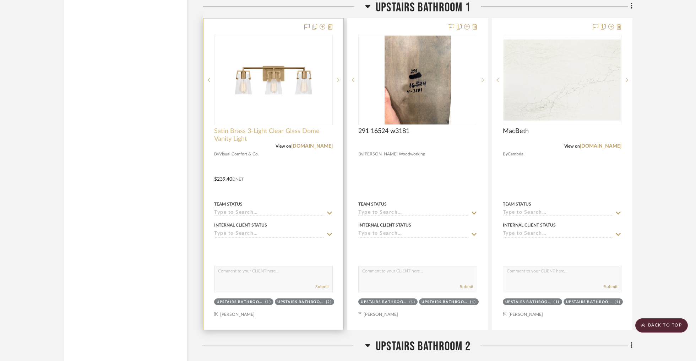
click at [227, 129] on span "Satin Brass 3-Light Clear Glass Dome Vanity Light" at bounding box center [273, 135] width 119 height 16
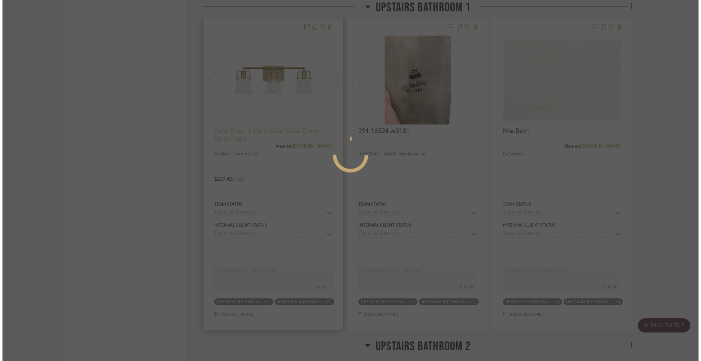
scroll to position [0, 0]
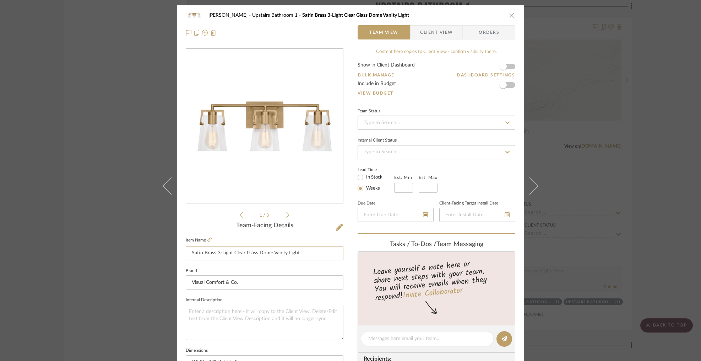
drag, startPoint x: 299, startPoint y: 254, endPoint x: 181, endPoint y: 253, distance: 117.6
click at [182, 253] on div "[PERSON_NAME] Upstairs Bathroom 1 Satin Brass 3-Light Clear Glass Dome Vanity L…" at bounding box center [350, 333] width 347 height 656
click at [509, 14] on icon "close" at bounding box center [512, 15] width 6 height 6
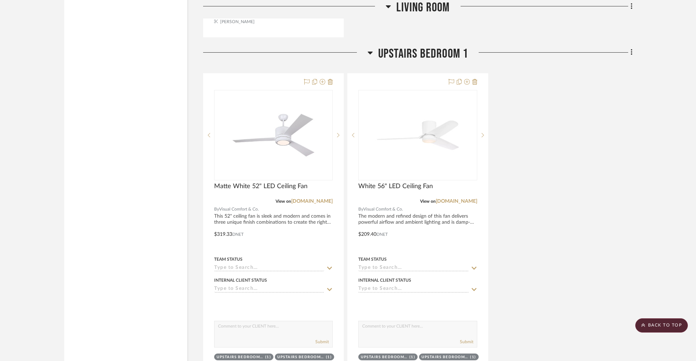
scroll to position [4299, 0]
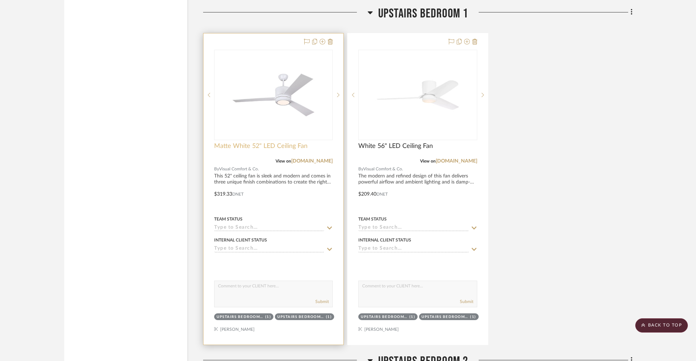
click at [259, 142] on span "Matte White 52" LED Ceiling Fan" at bounding box center [260, 146] width 93 height 8
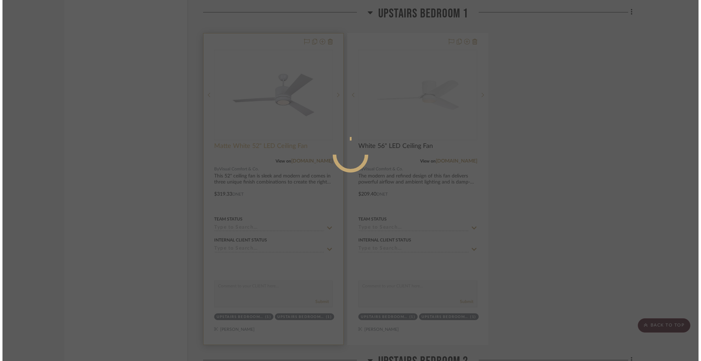
scroll to position [0, 0]
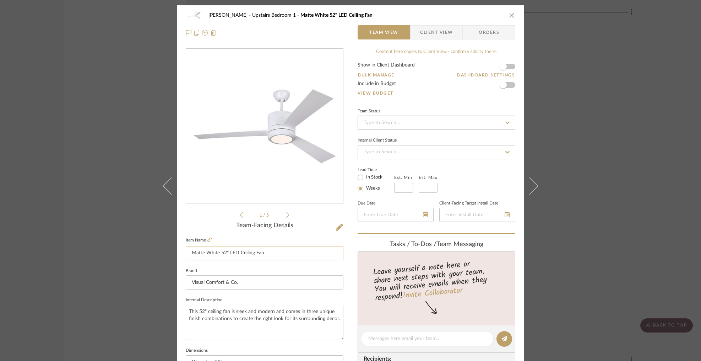
drag, startPoint x: 266, startPoint y: 253, endPoint x: 183, endPoint y: 255, distance: 83.2
click at [183, 254] on div "[PERSON_NAME] Upstairs Bedroom 1 Matte White 52" LED Ceiling Fan Team View Clie…" at bounding box center [350, 333] width 347 height 656
click at [509, 14] on icon "close" at bounding box center [512, 15] width 6 height 6
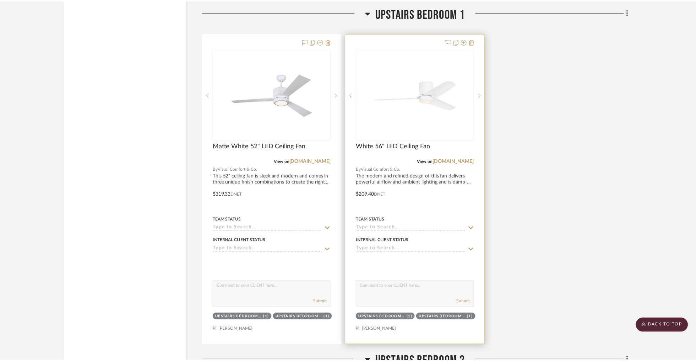
scroll to position [4299, 0]
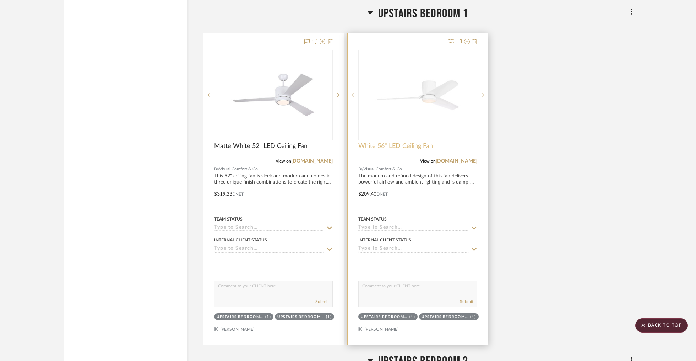
click at [393, 142] on span "White 56" LED Ceiling Fan" at bounding box center [395, 146] width 75 height 8
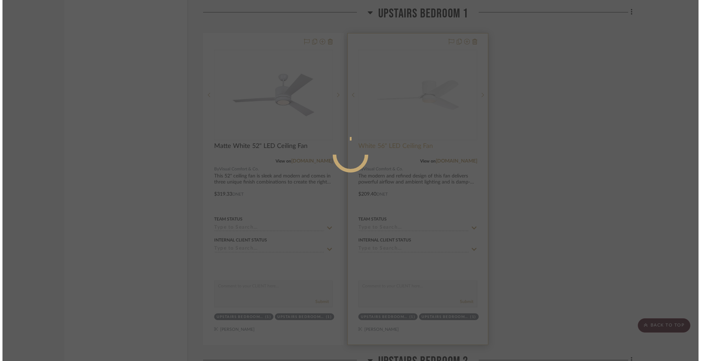
scroll to position [0, 0]
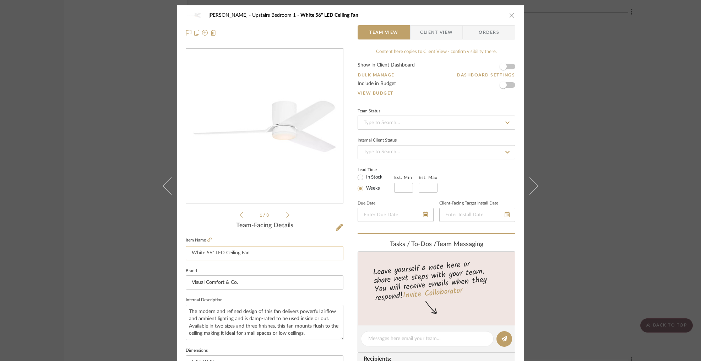
drag, startPoint x: 259, startPoint y: 255, endPoint x: 183, endPoint y: 252, distance: 75.4
click at [186, 252] on input "White 56" LED Ceiling Fan" at bounding box center [265, 253] width 158 height 14
click at [511, 16] on icon "close" at bounding box center [512, 15] width 6 height 6
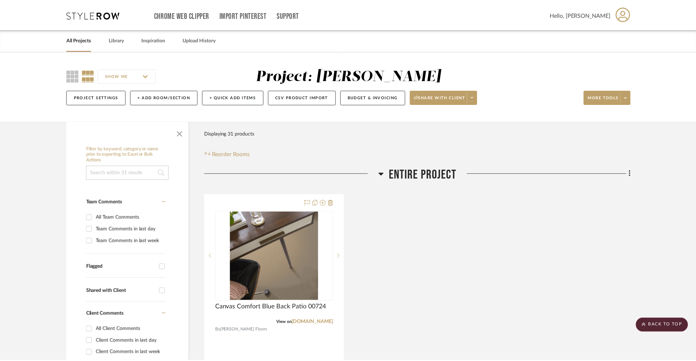
scroll to position [4299, 0]
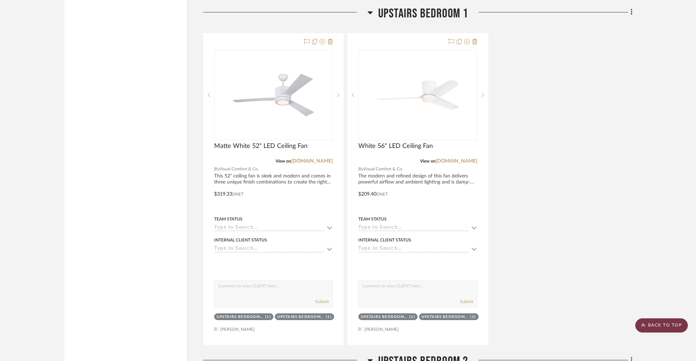
click at [664, 325] on scroll-to-top-button "BACK TO TOP" at bounding box center [662, 325] width 53 height 14
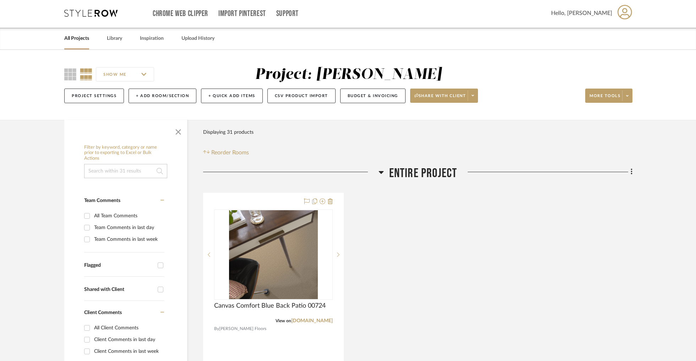
scroll to position [0, 0]
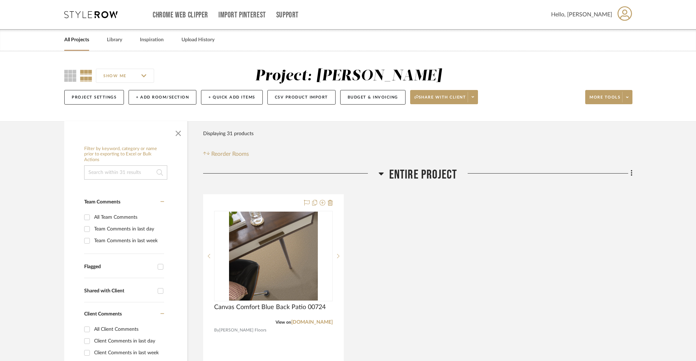
click at [87, 14] on icon at bounding box center [90, 14] width 53 height 7
